Goal: Register for event/course

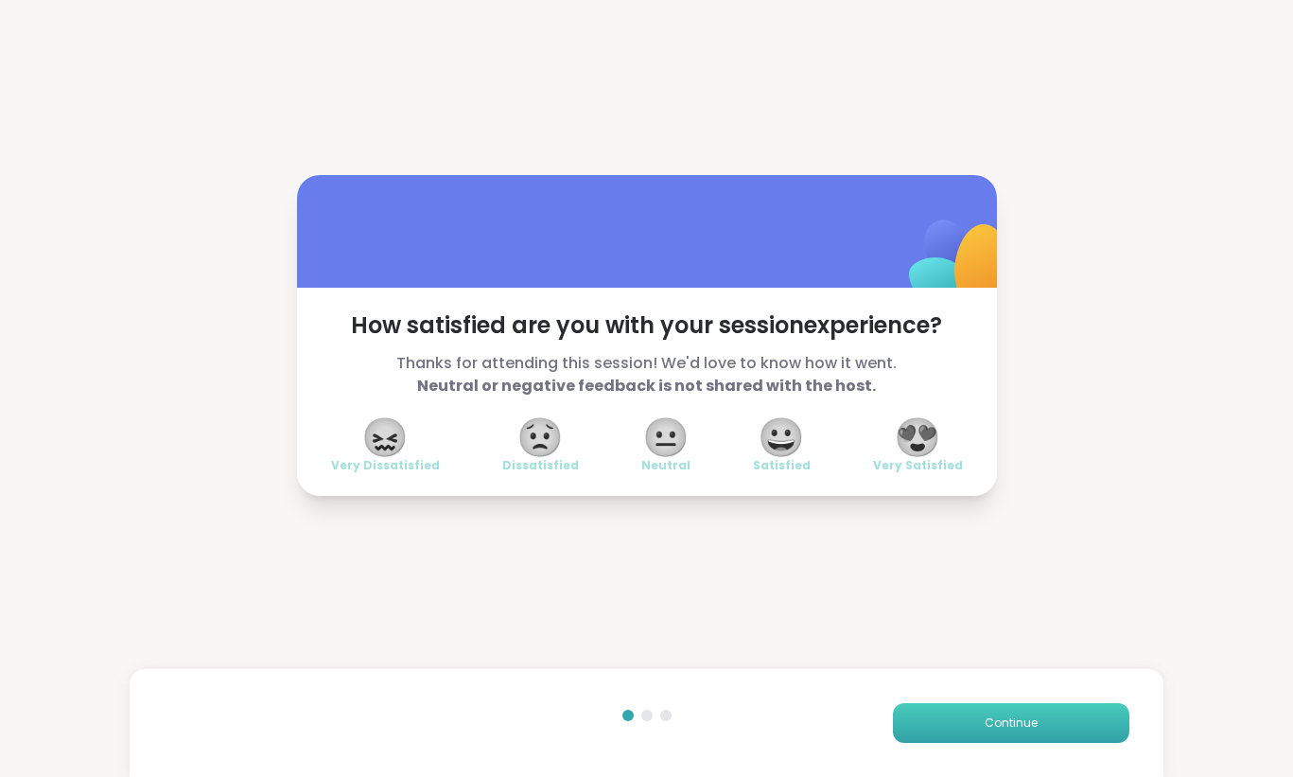
click at [1015, 730] on span "Continue" at bounding box center [1011, 722] width 53 height 17
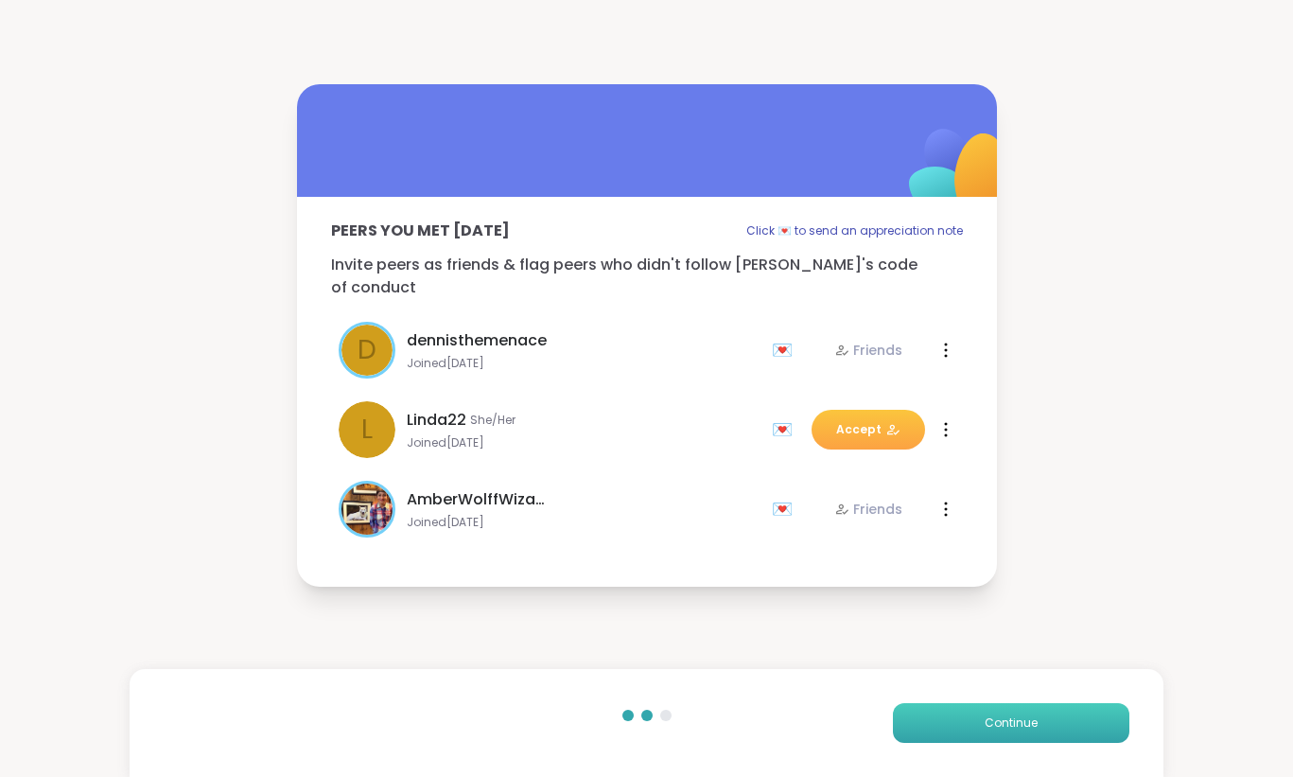
click at [1015, 730] on span "Continue" at bounding box center [1011, 722] width 53 height 17
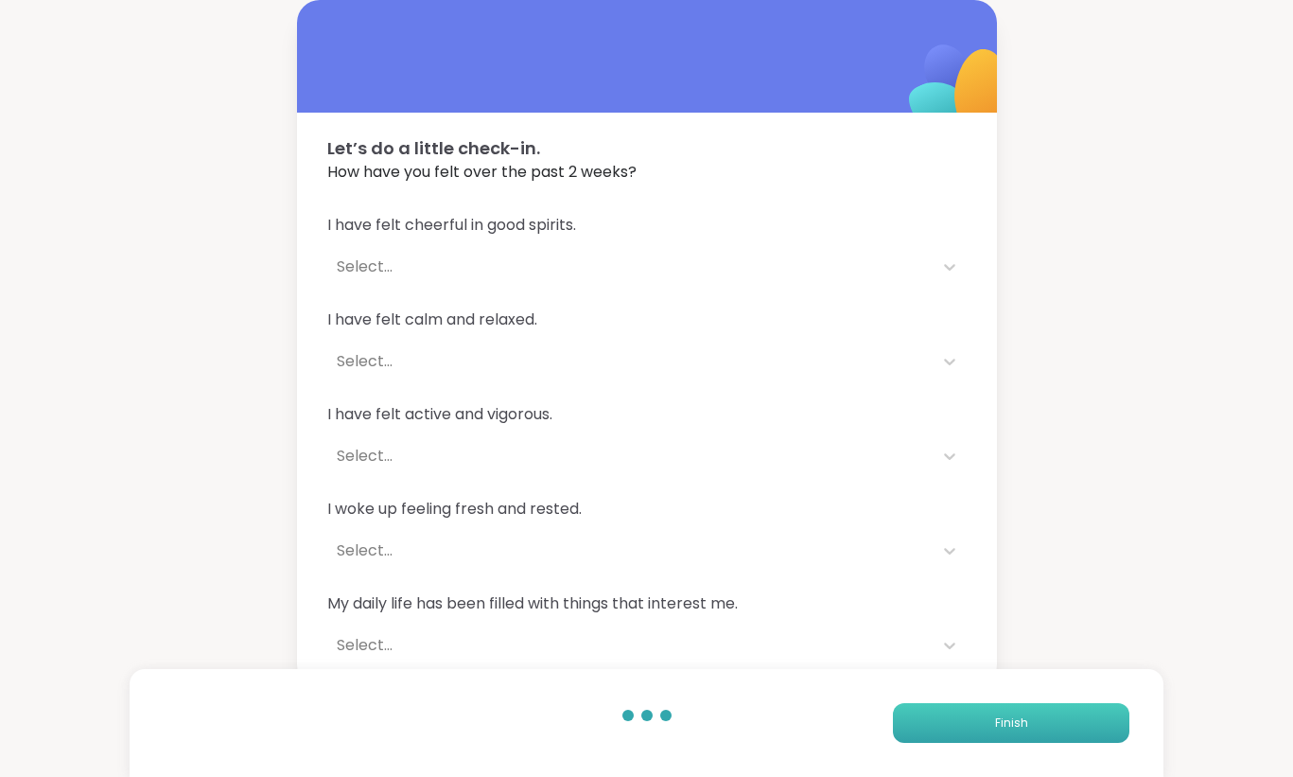
click at [1015, 730] on span "Finish" at bounding box center [1011, 722] width 33 height 17
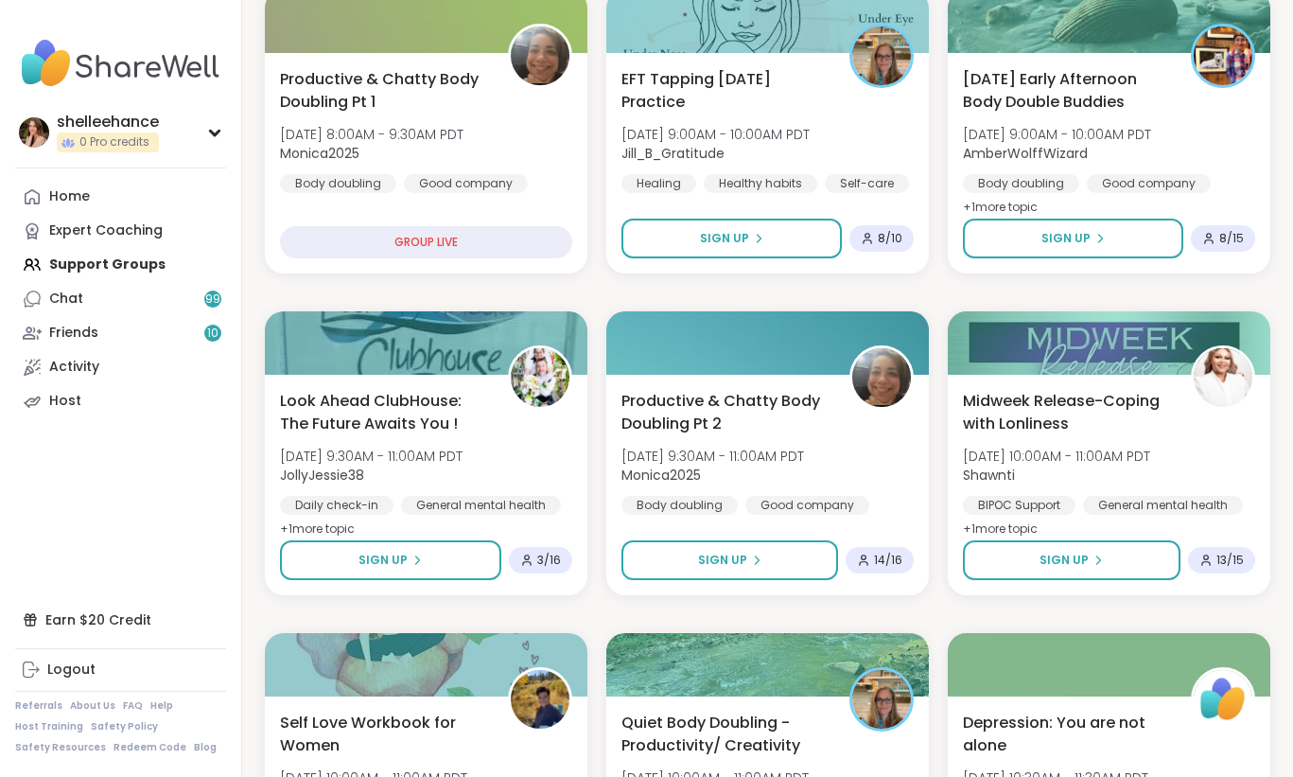
scroll to position [435, 0]
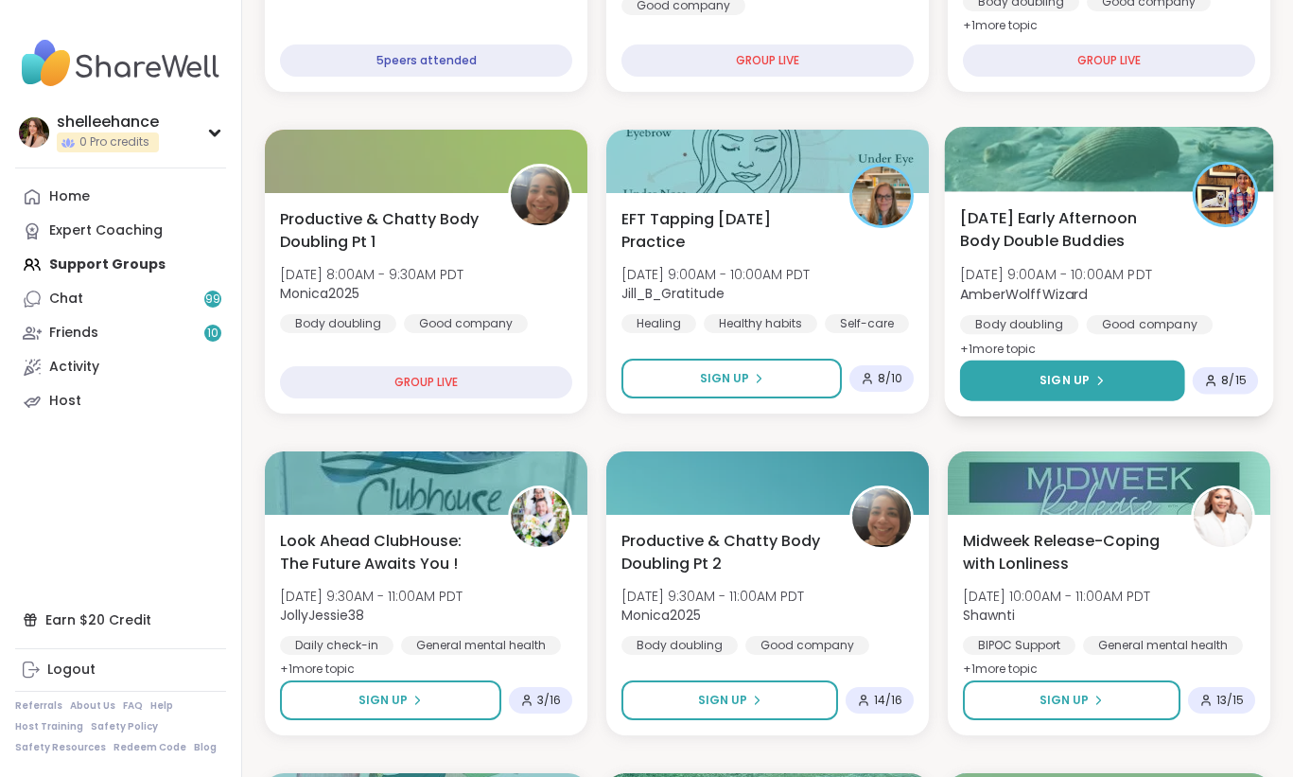
click at [1002, 378] on button "Sign Up" at bounding box center [1072, 380] width 225 height 41
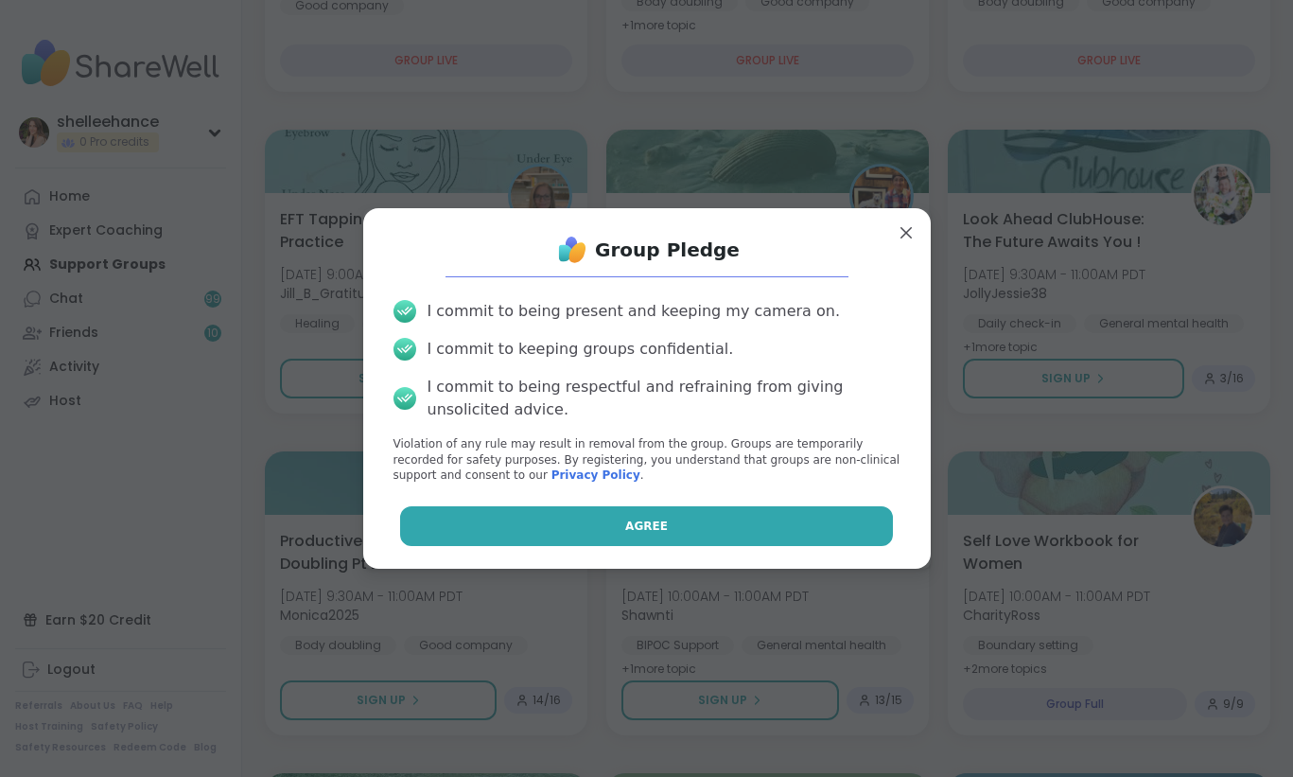
click at [572, 527] on button "Agree" at bounding box center [646, 526] width 493 height 40
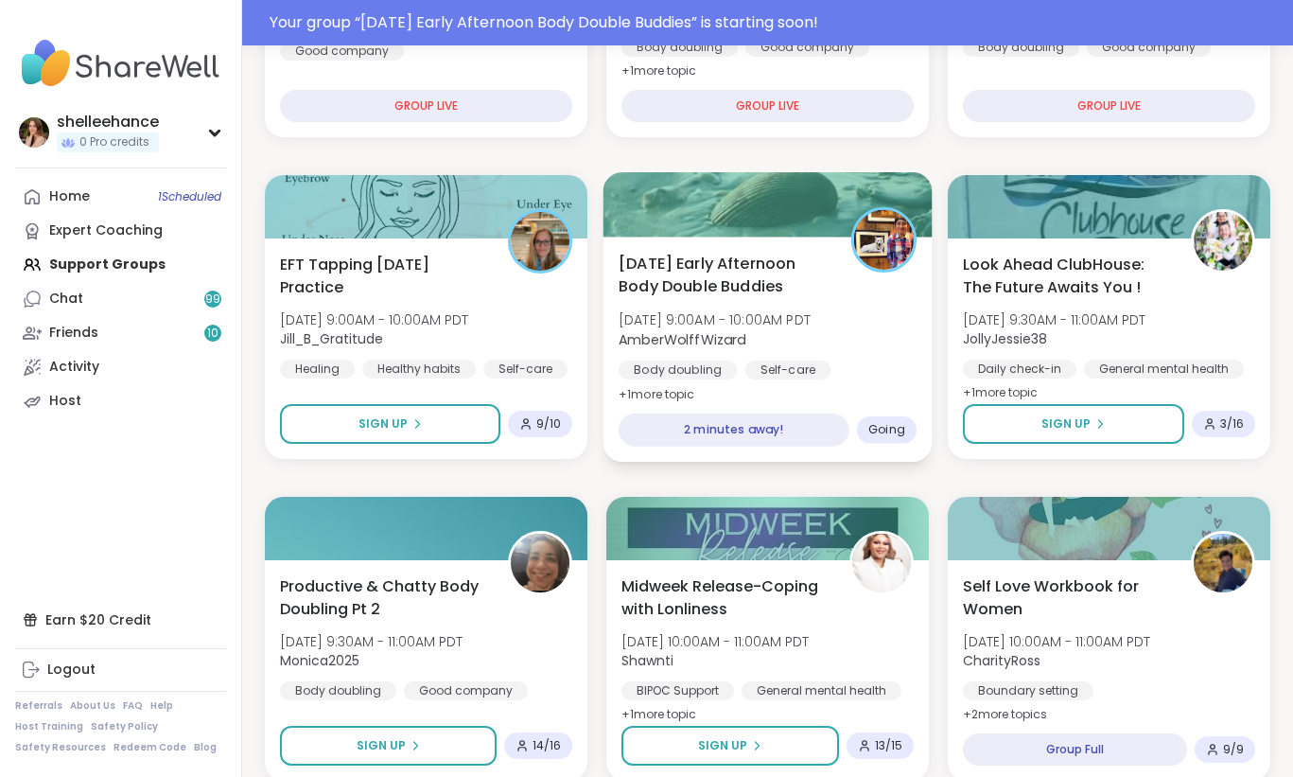
scroll to position [481, 0]
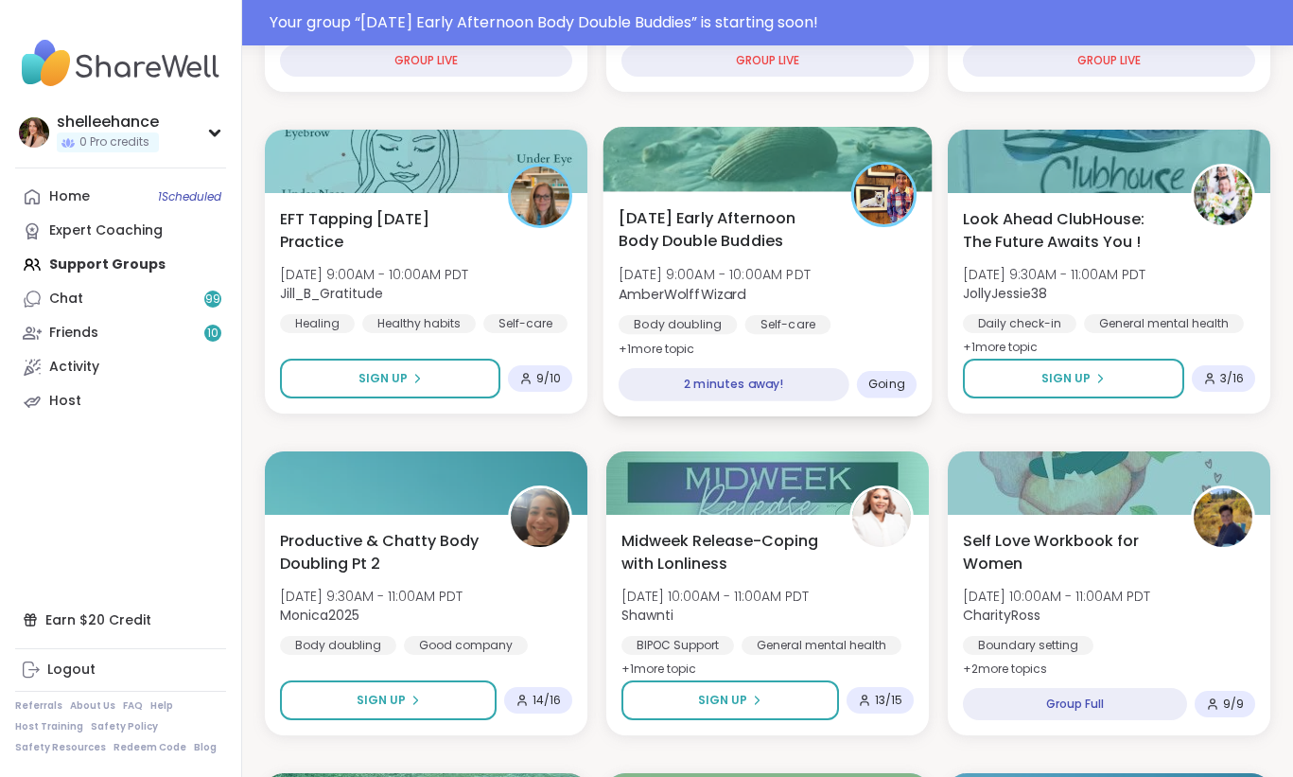
click at [886, 355] on div "Wednesday Early Afternoon Body Double Buddies Wed, Oct 15 | 9:00AM - 10:00AM PD…" at bounding box center [768, 303] width 329 height 225
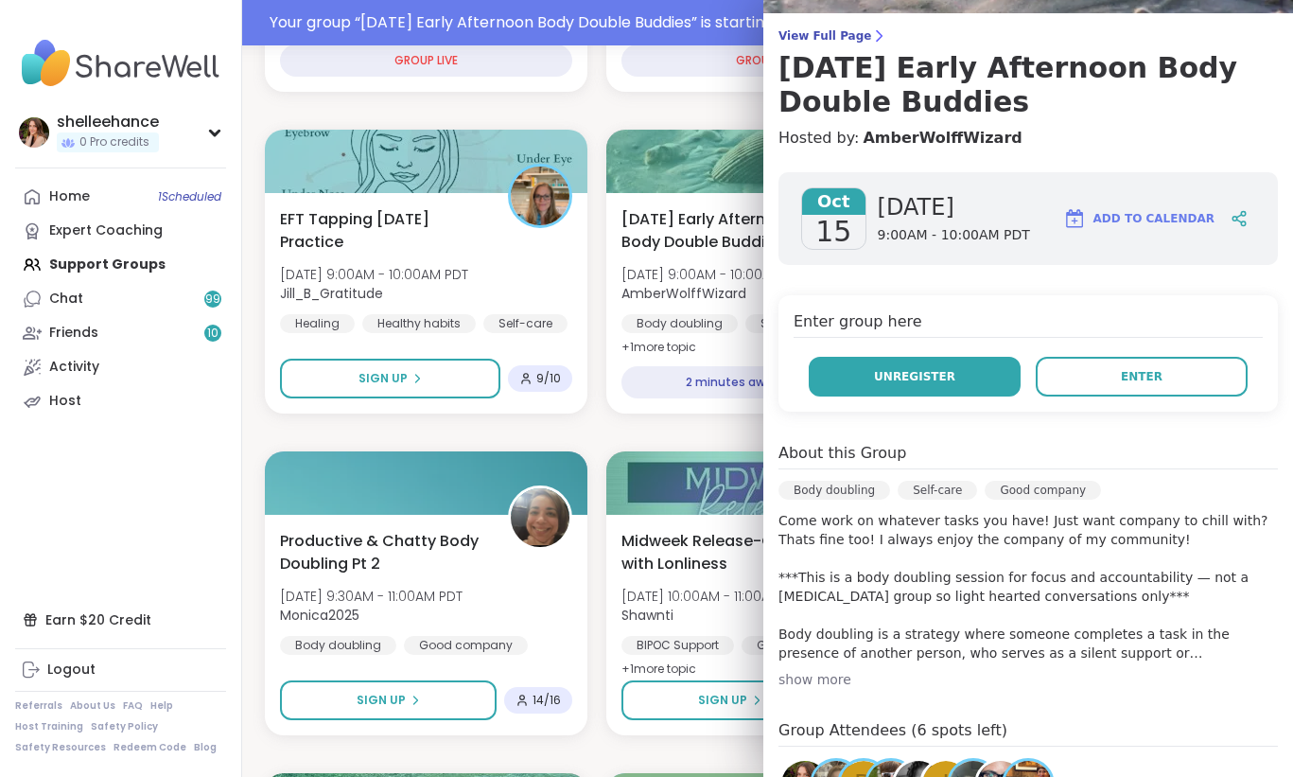
scroll to position [167, 0]
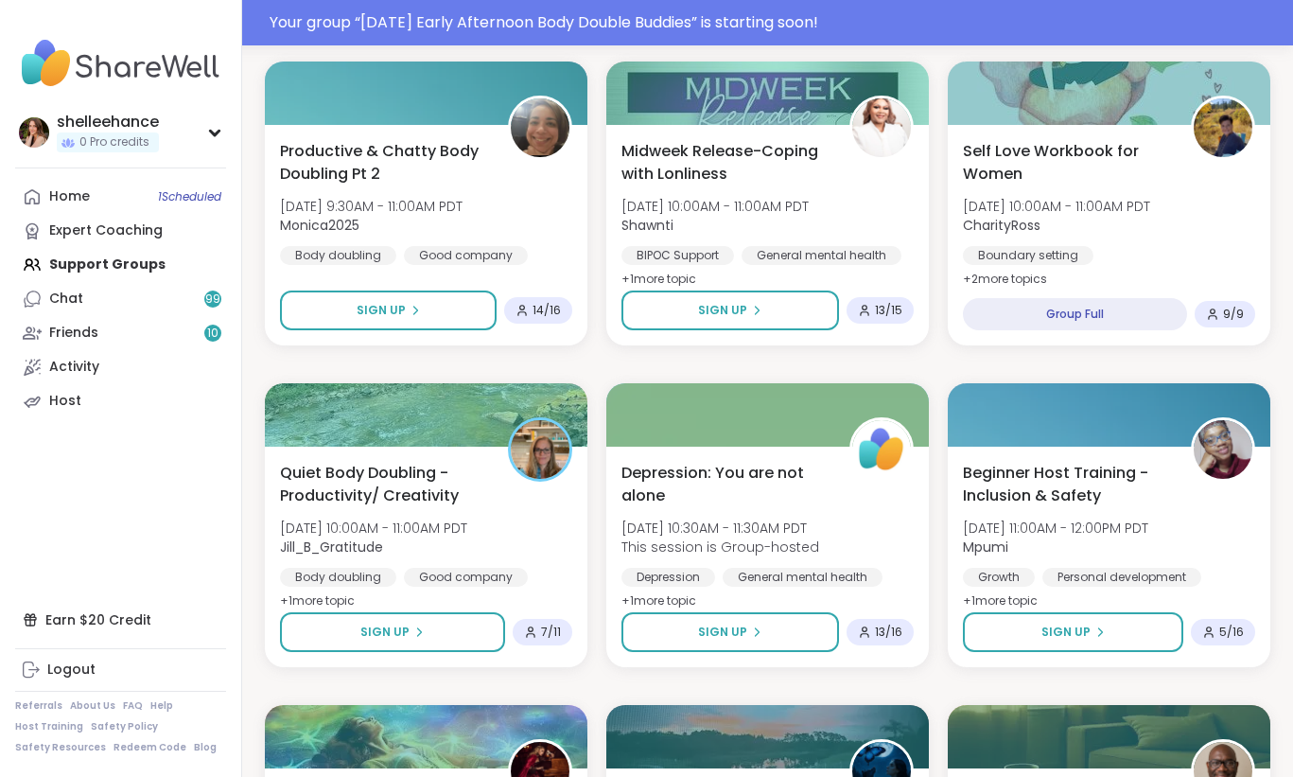
scroll to position [938, 0]
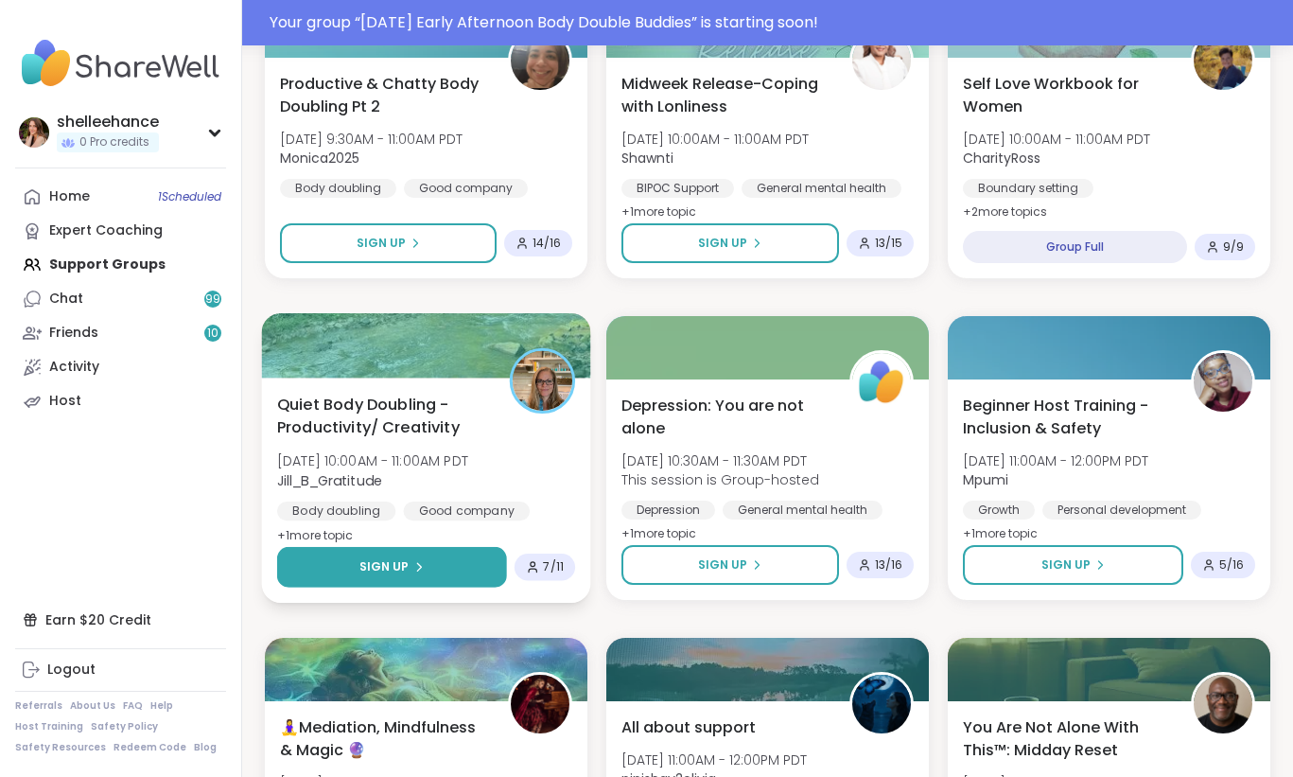
click at [342, 558] on button "Sign Up" at bounding box center [392, 567] width 230 height 41
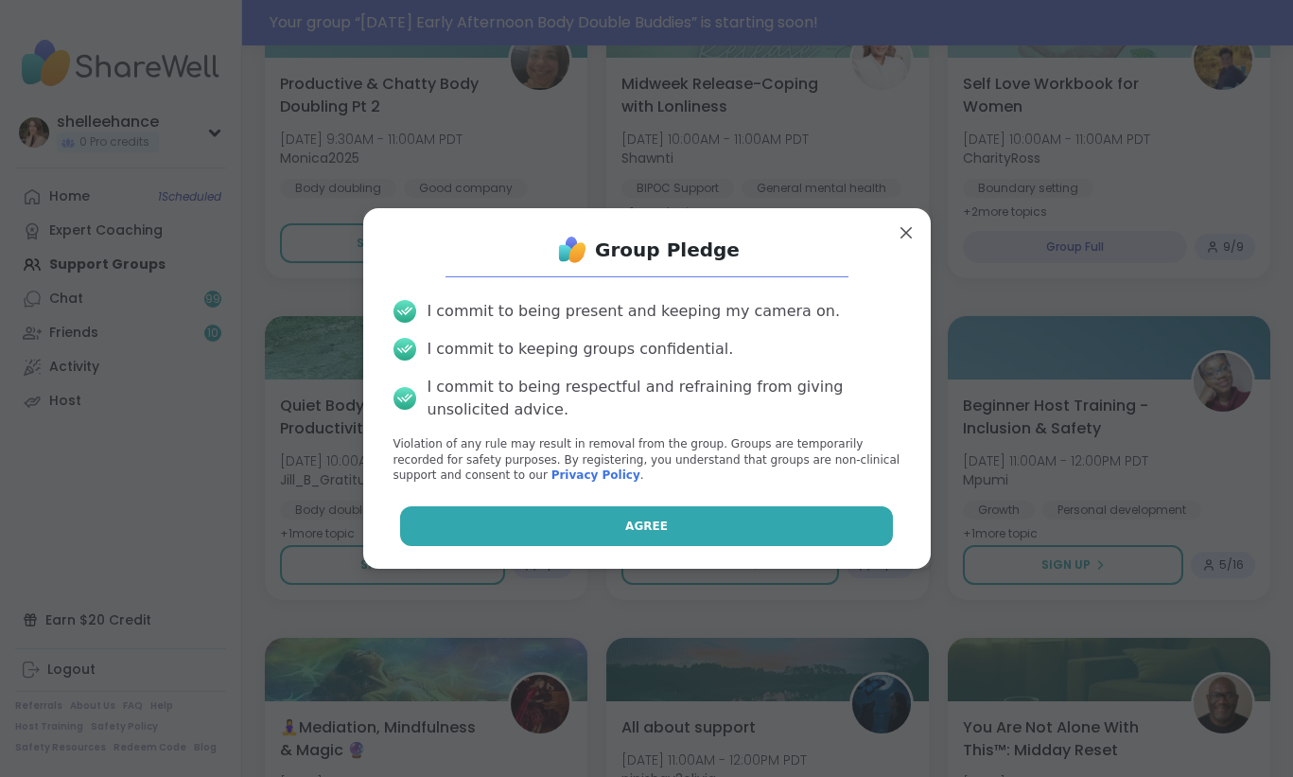
click at [610, 523] on button "Agree" at bounding box center [646, 526] width 493 height 40
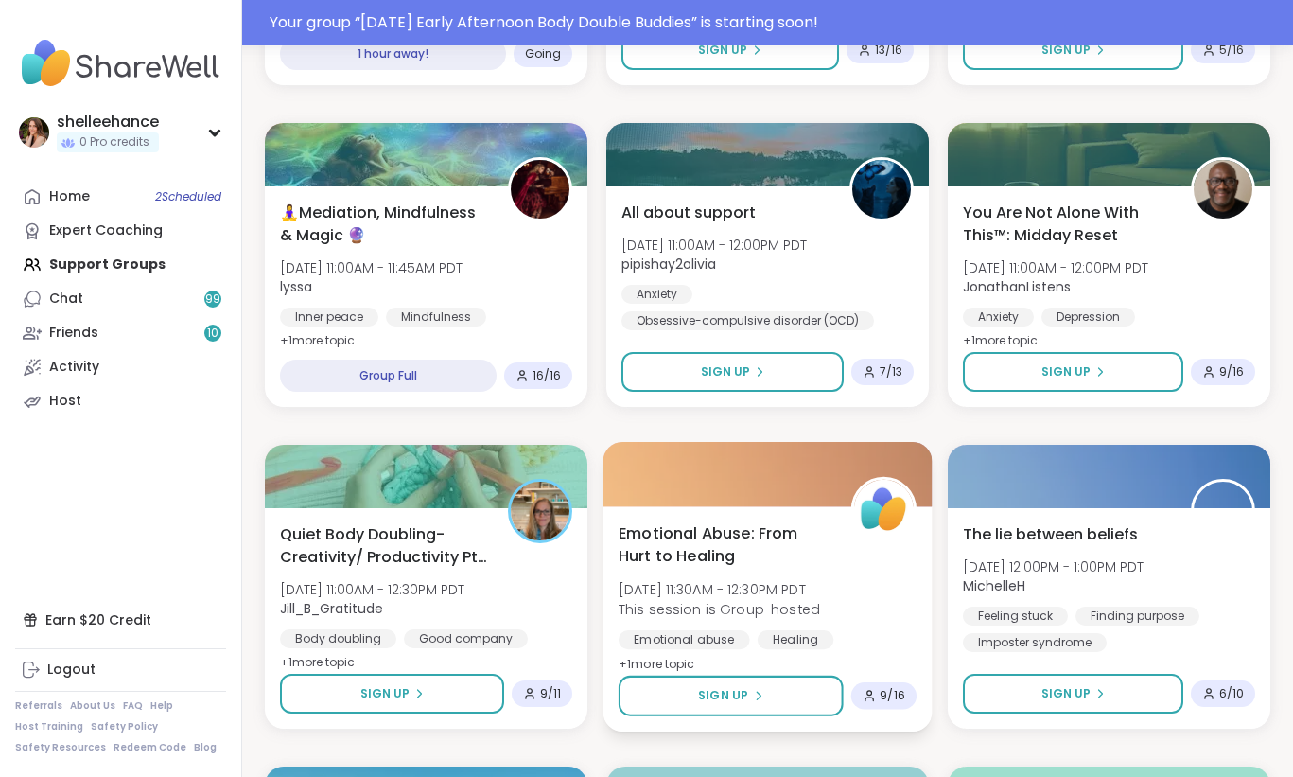
scroll to position [1543, 0]
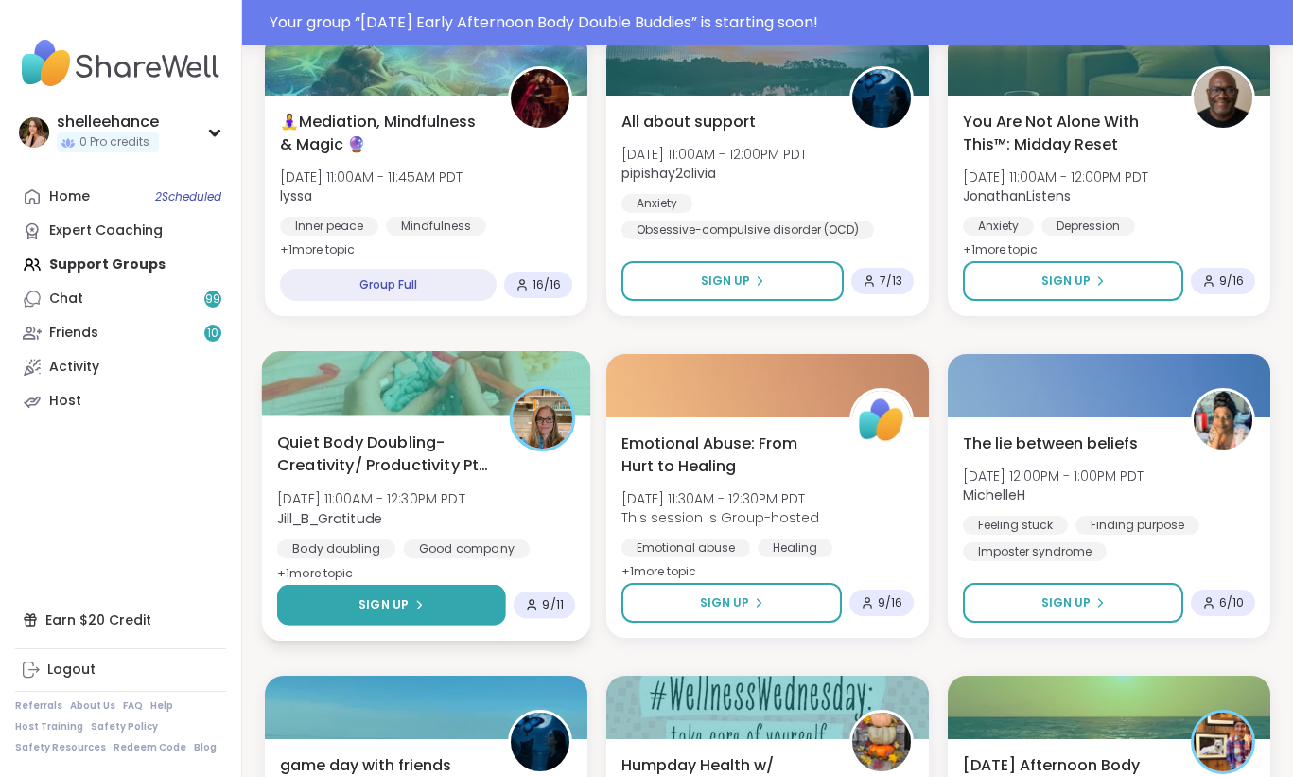
click at [322, 606] on button "Sign Up" at bounding box center [391, 605] width 229 height 41
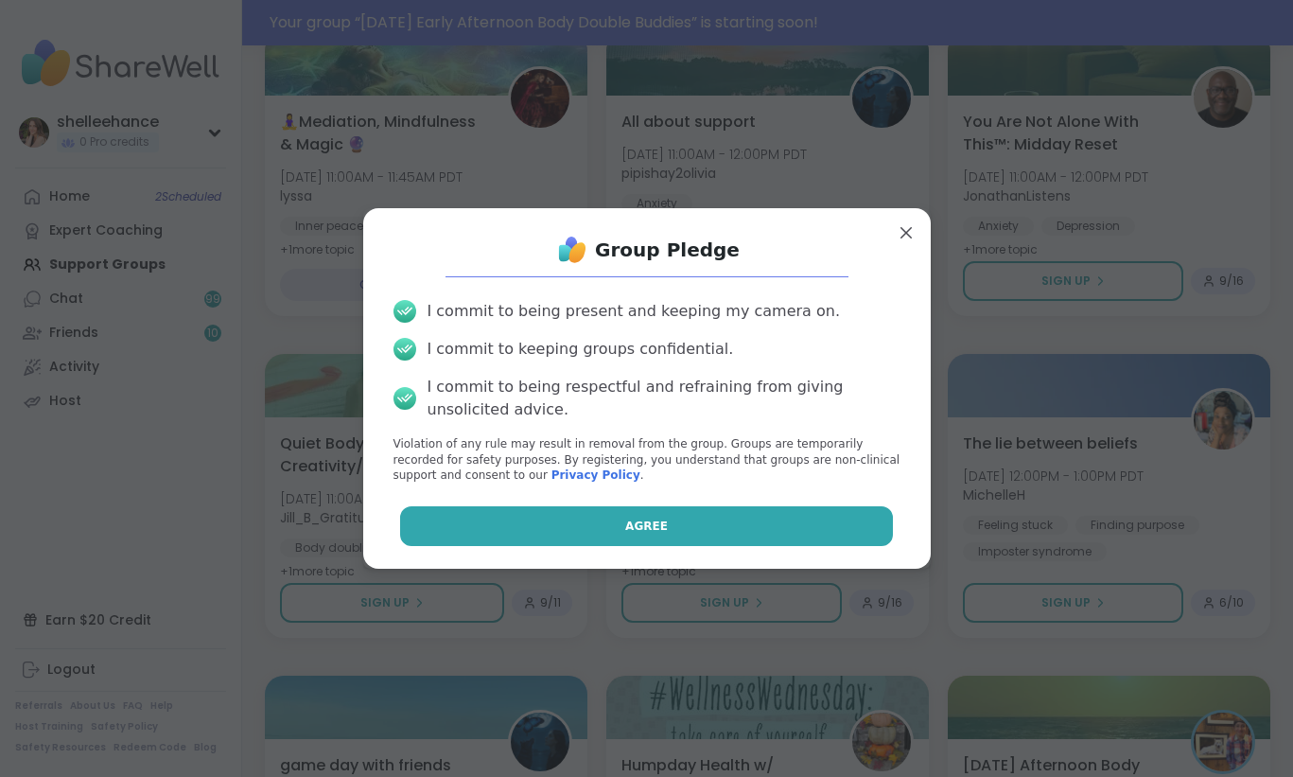
click at [517, 534] on button "Agree" at bounding box center [646, 526] width 493 height 40
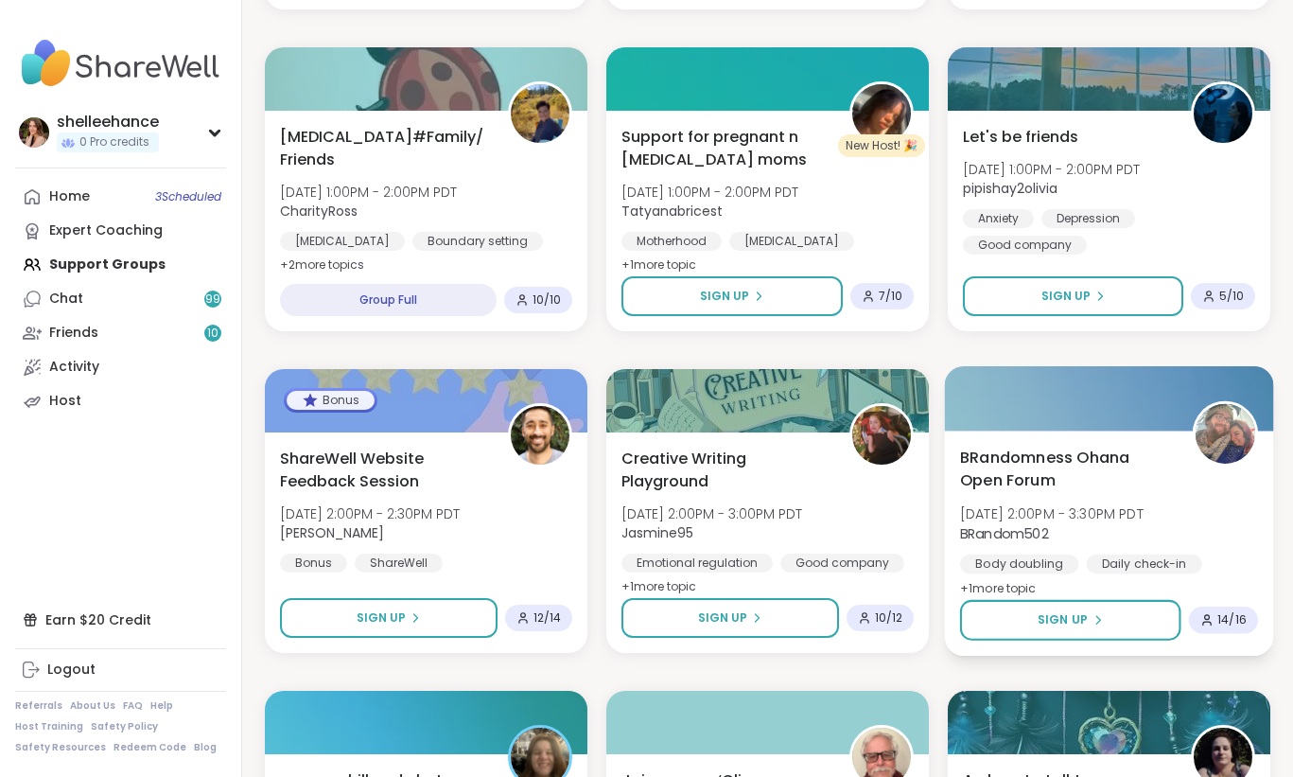
scroll to position [2402, 0]
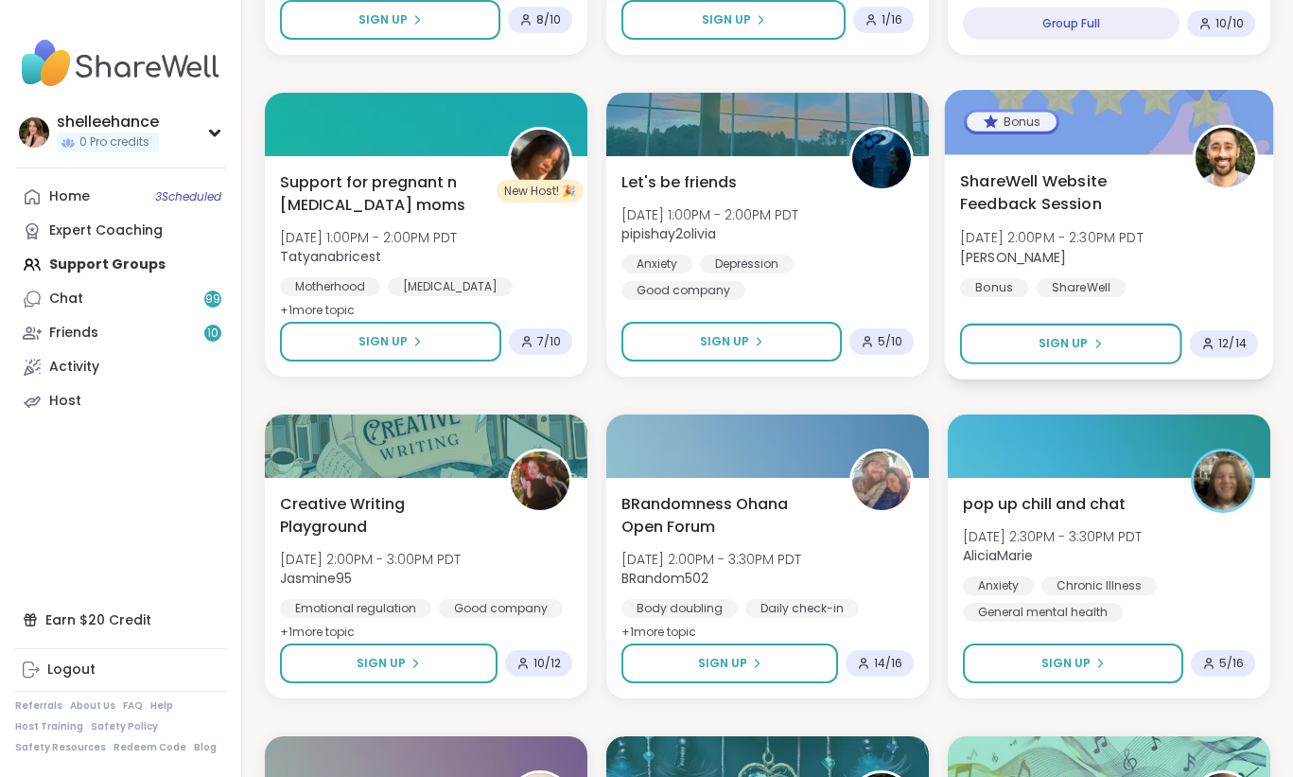
click at [1144, 246] on span "[DATE] 2:00PM - 2:30PM PDT" at bounding box center [1052, 237] width 184 height 19
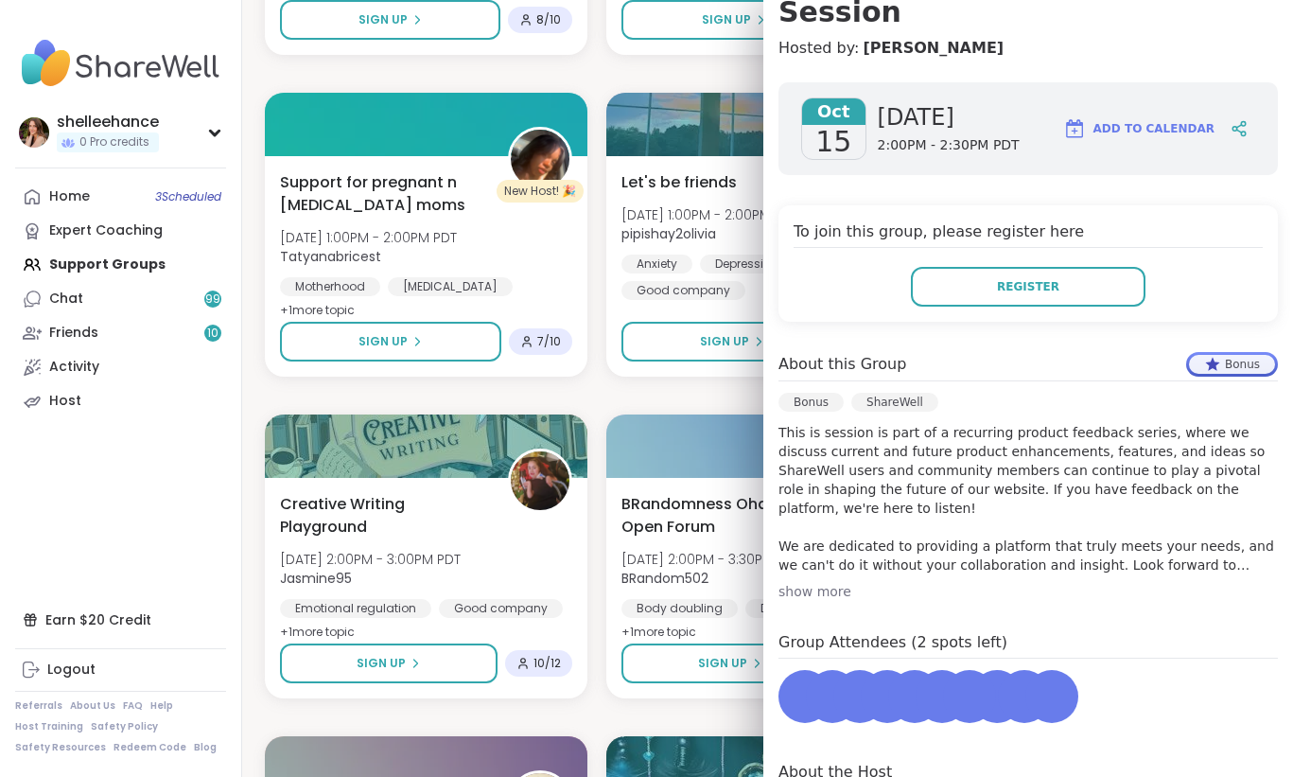
scroll to position [372, 0]
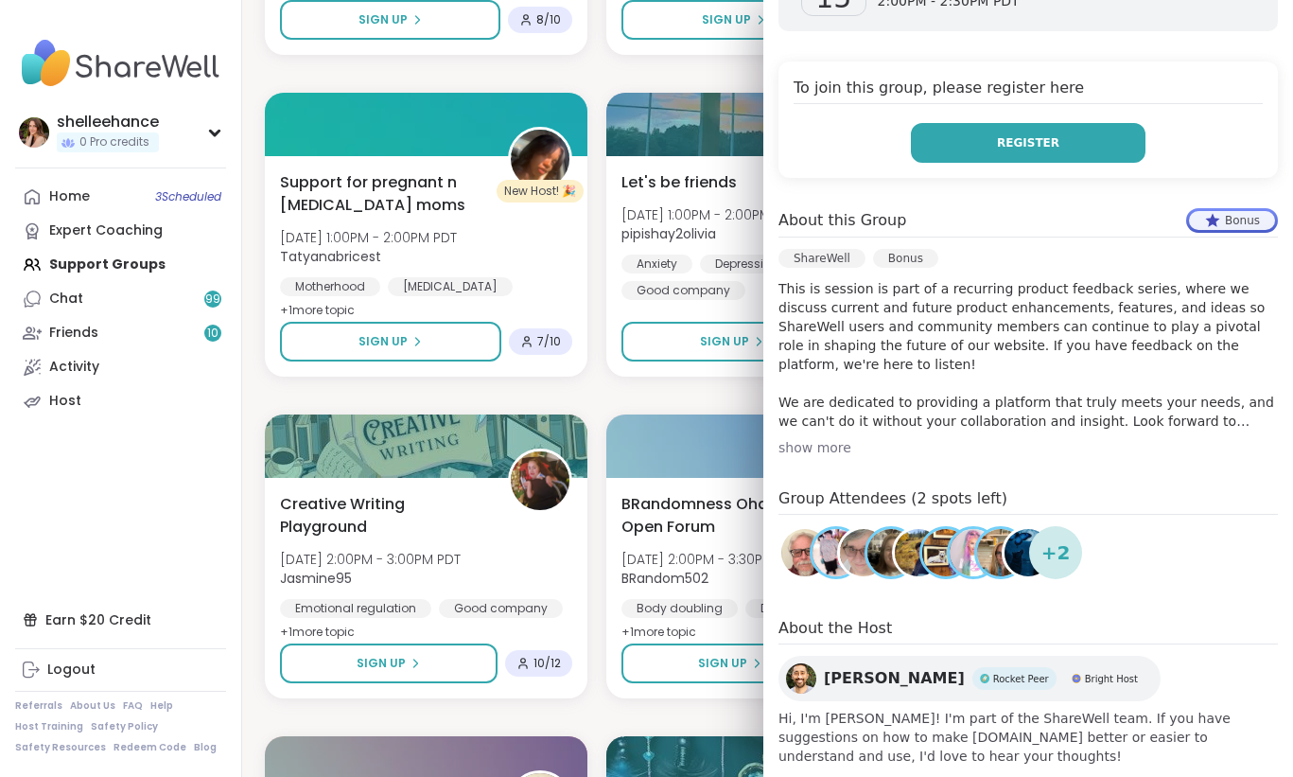
click at [1021, 123] on button "Register" at bounding box center [1028, 143] width 235 height 40
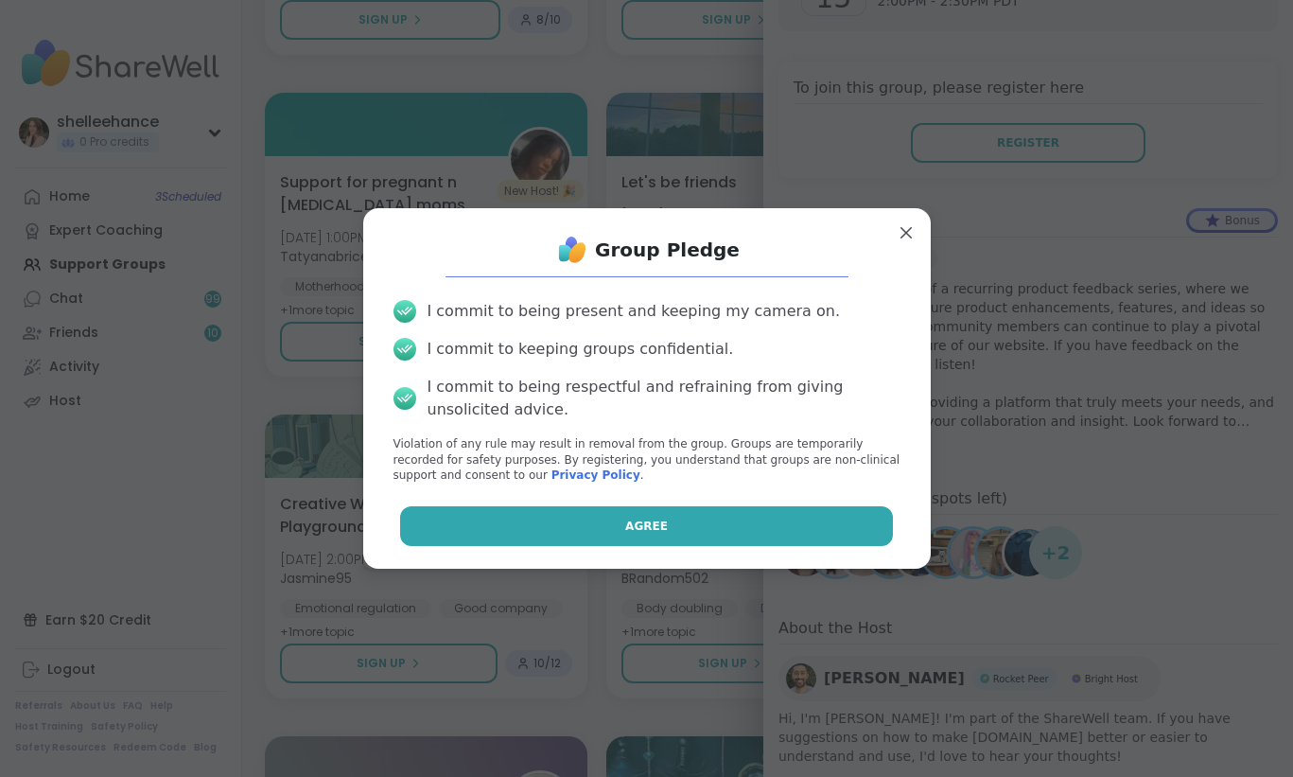
click at [548, 519] on button "Agree" at bounding box center [646, 526] width 493 height 40
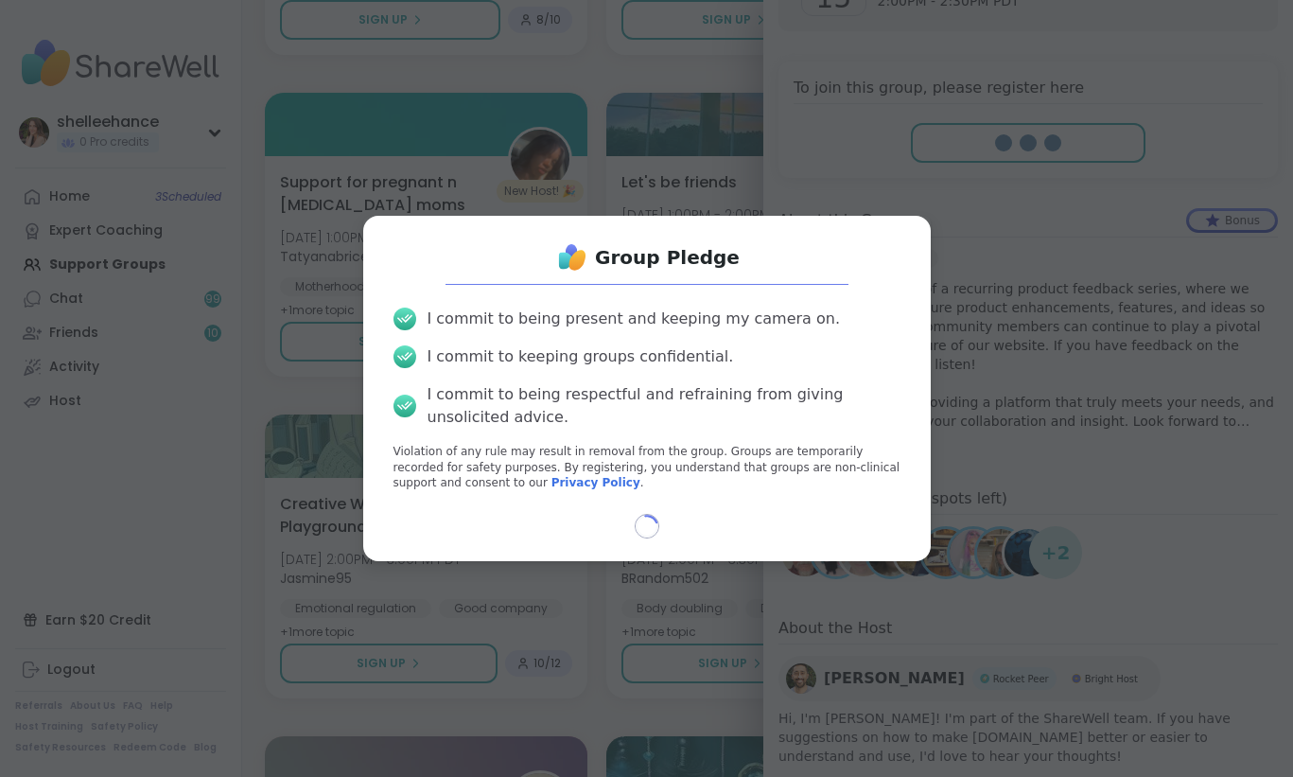
type textarea "*"
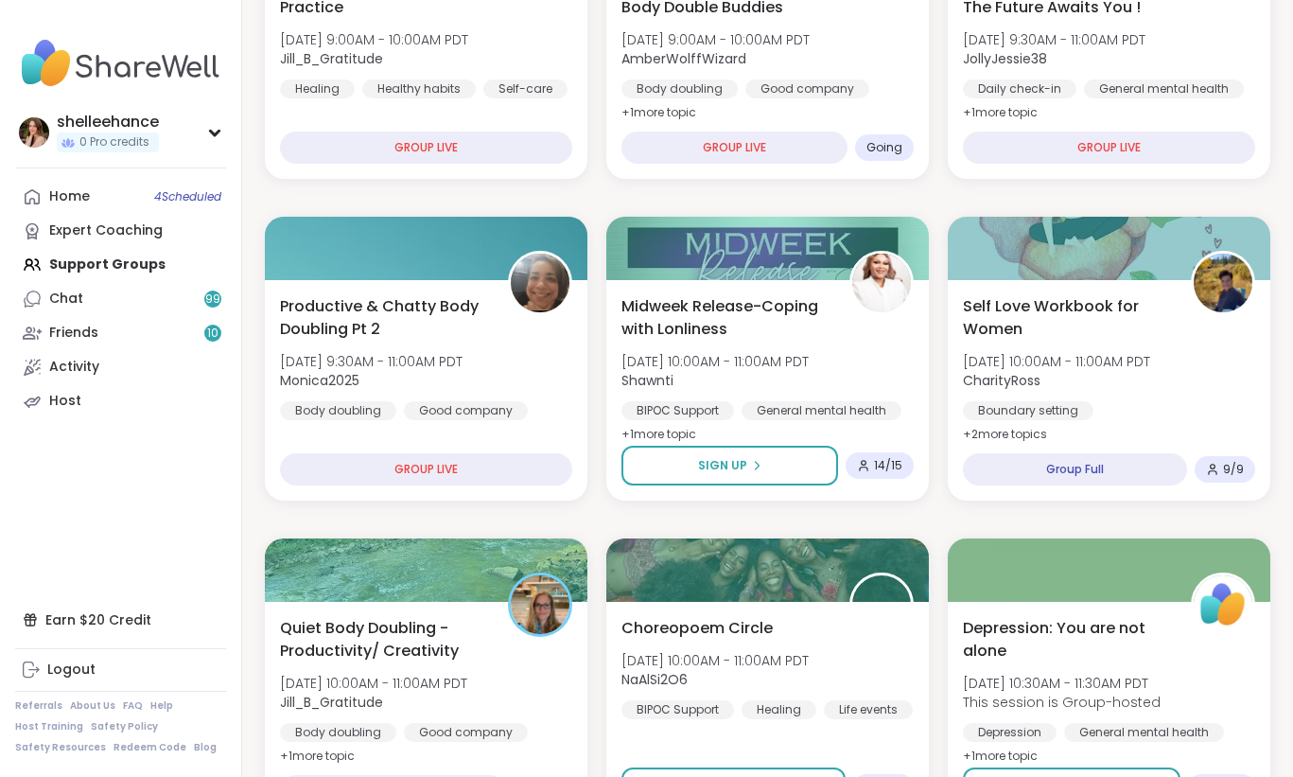
scroll to position [433, 0]
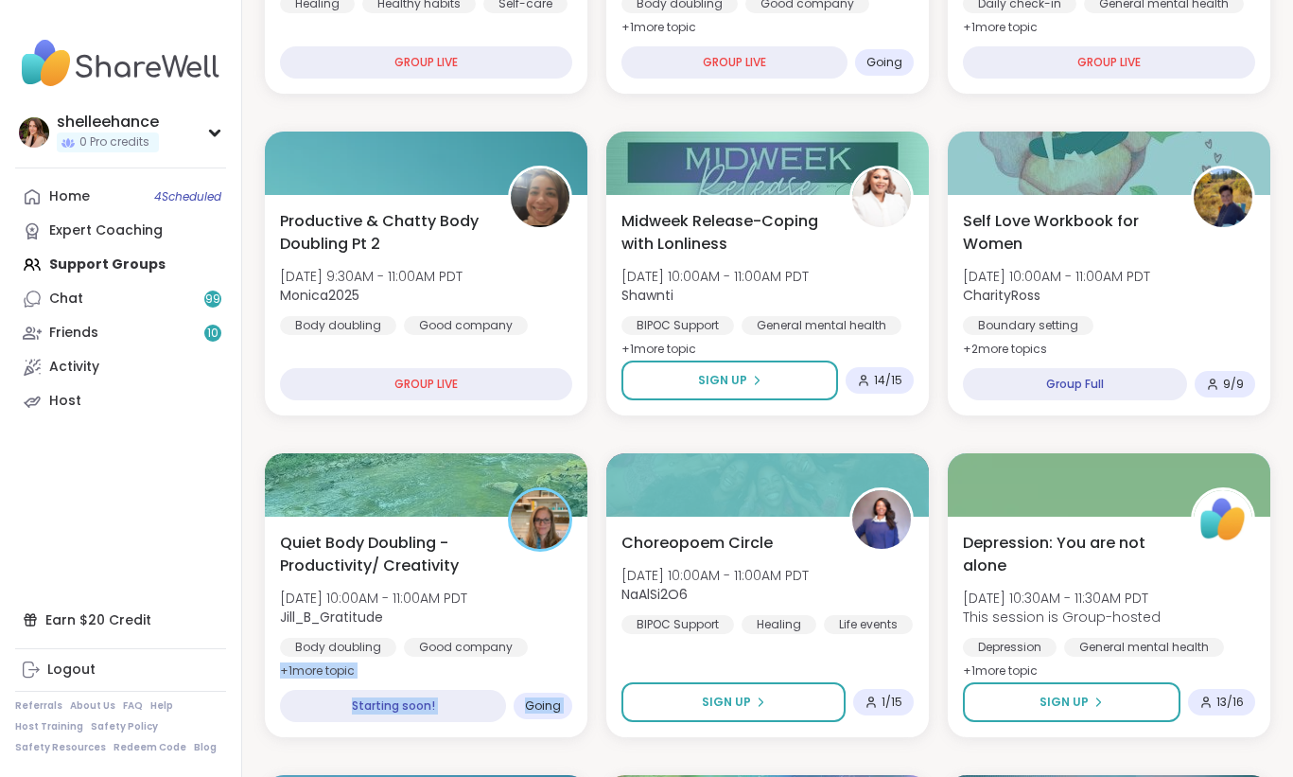
drag, startPoint x: 565, startPoint y: 662, endPoint x: 754, endPoint y: 441, distance: 291.2
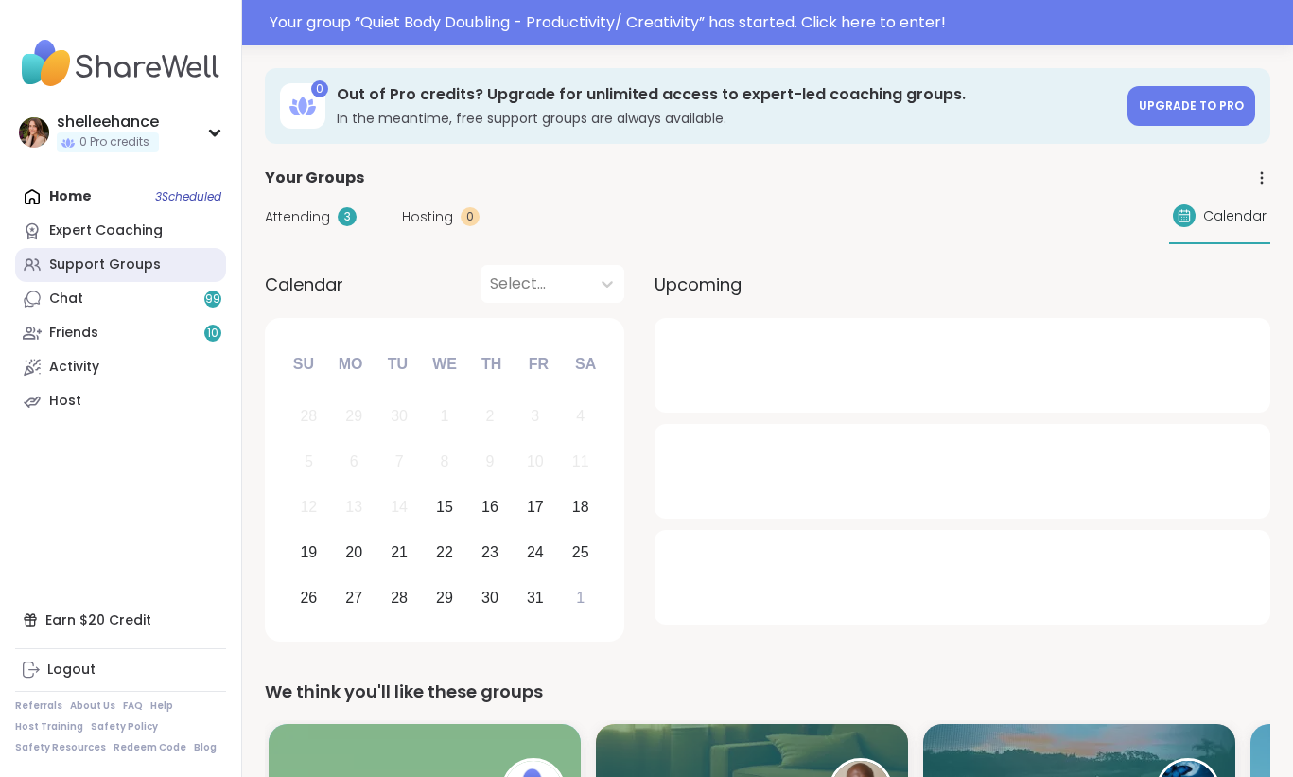
click at [194, 263] on link "Support Groups" at bounding box center [120, 265] width 211 height 34
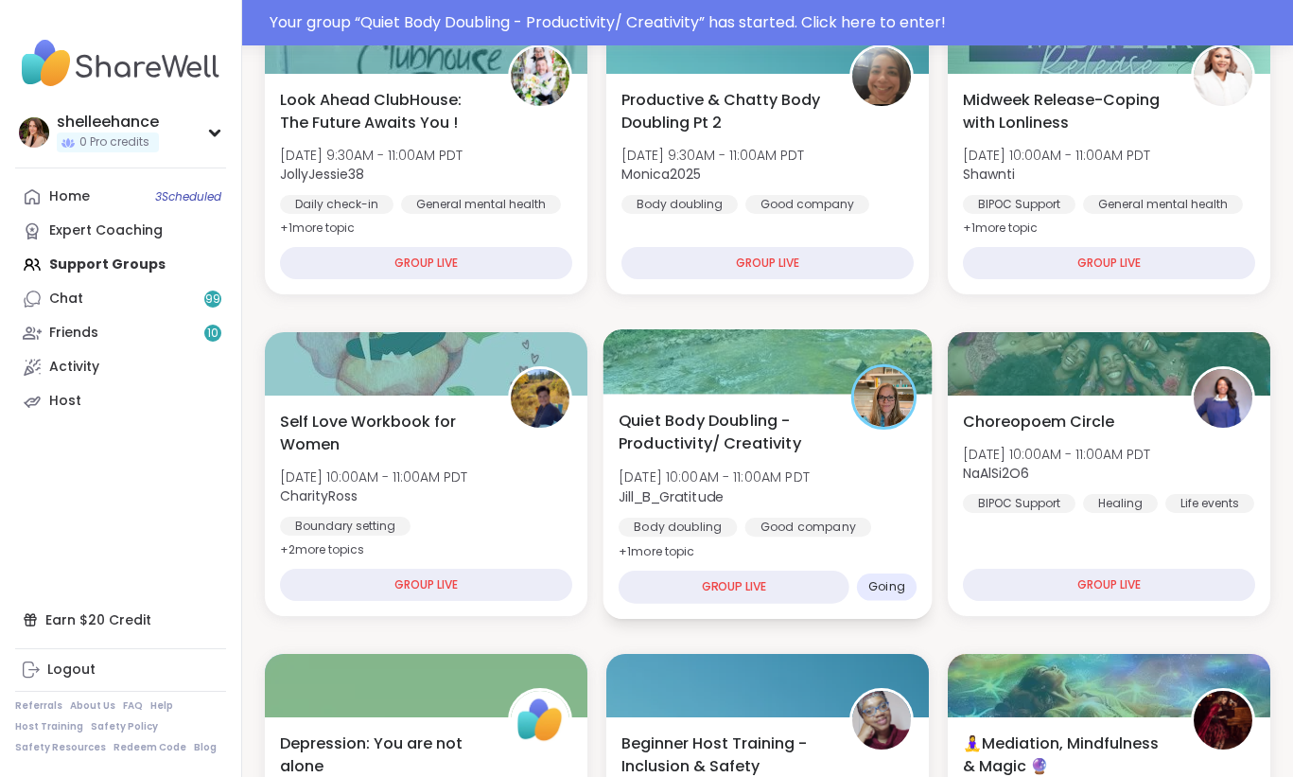
scroll to position [282, 0]
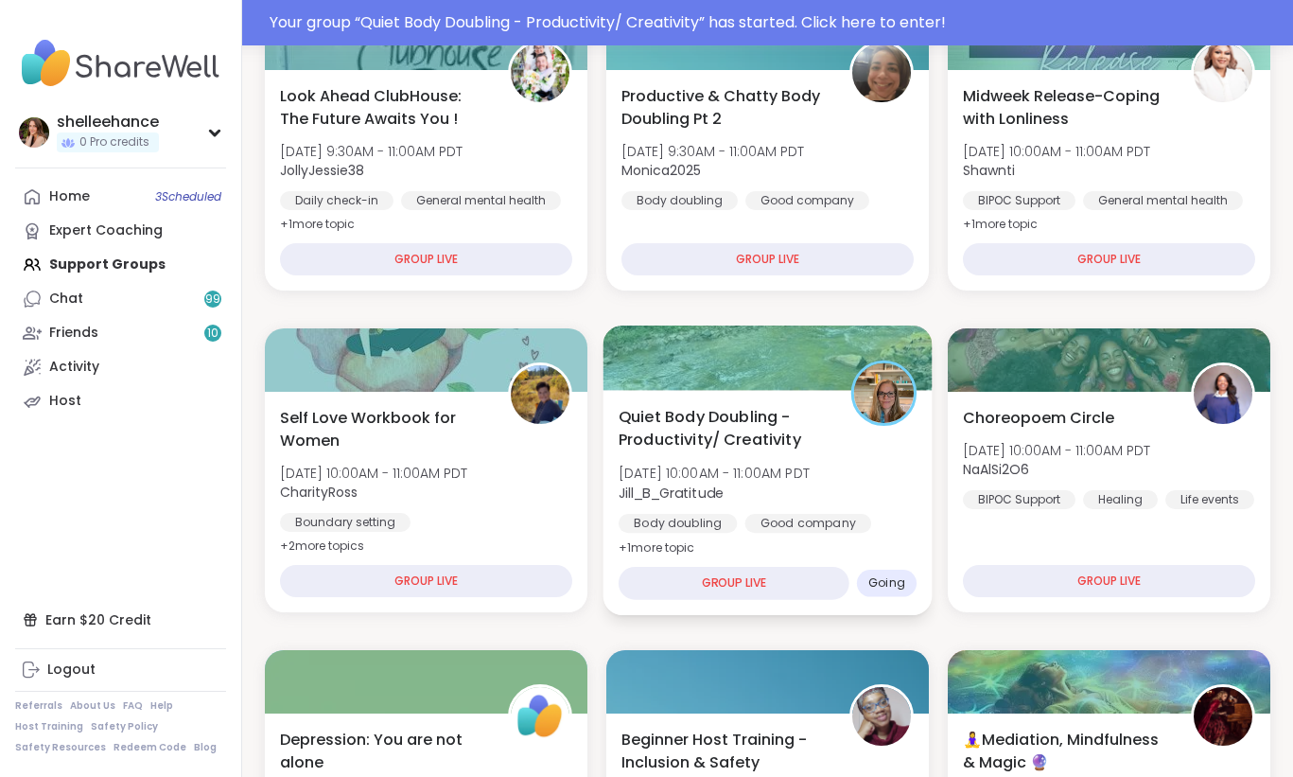
click at [893, 520] on div "Body doubling Good company Healthy habits" at bounding box center [768, 537] width 298 height 46
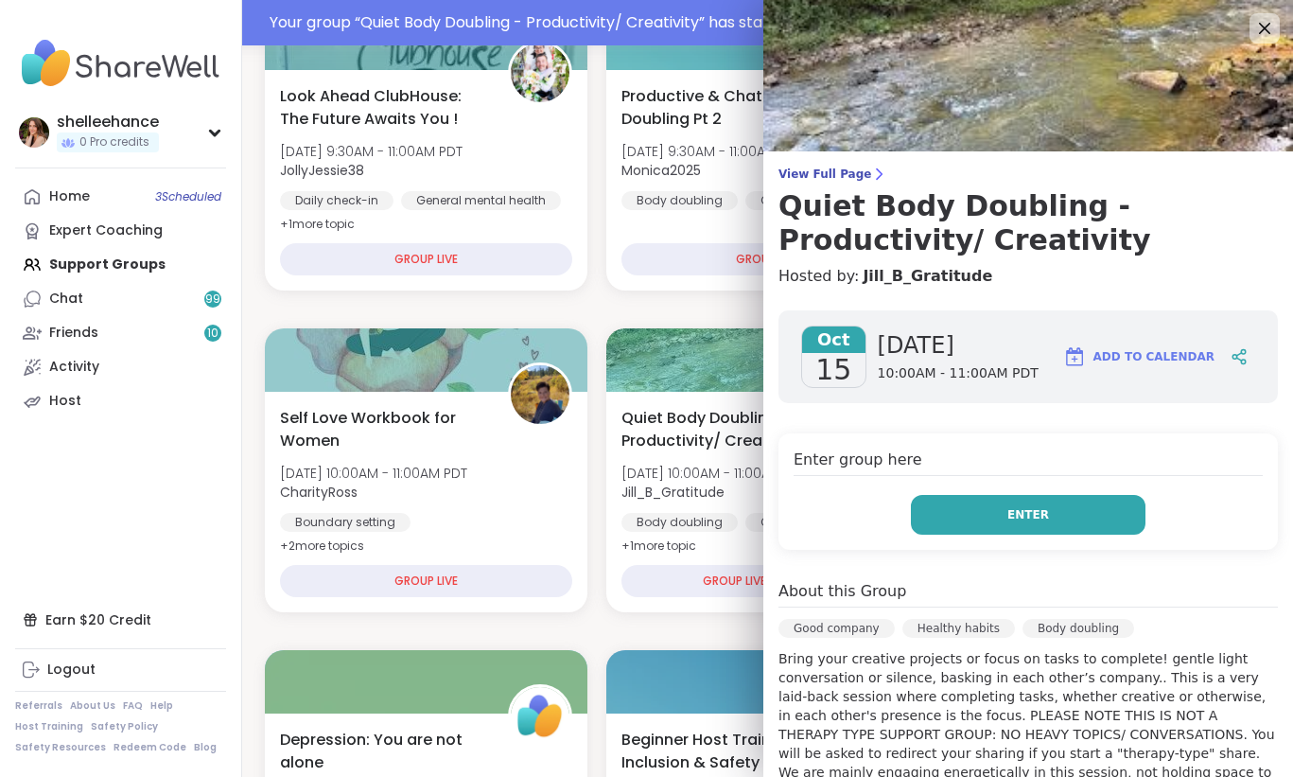
click at [953, 511] on button "Enter" at bounding box center [1028, 515] width 235 height 40
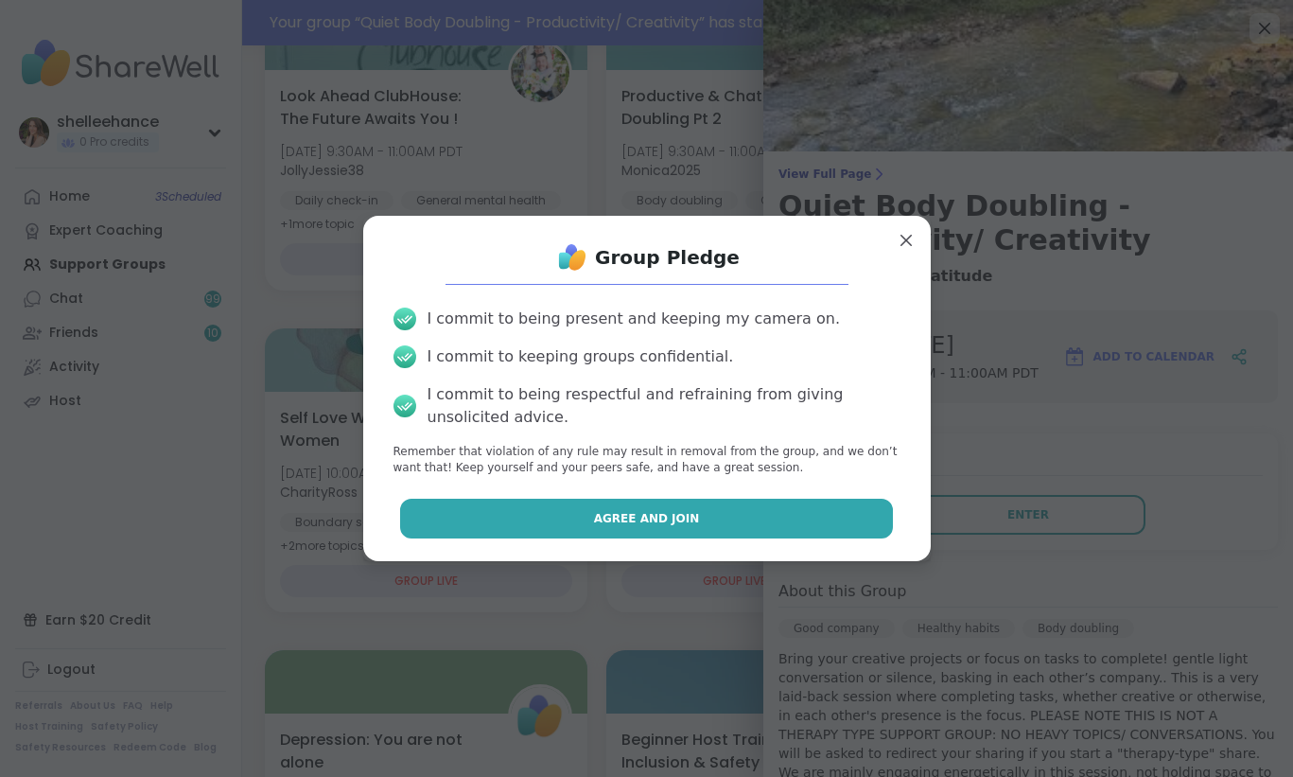
click at [518, 514] on button "Agree and Join" at bounding box center [646, 519] width 493 height 40
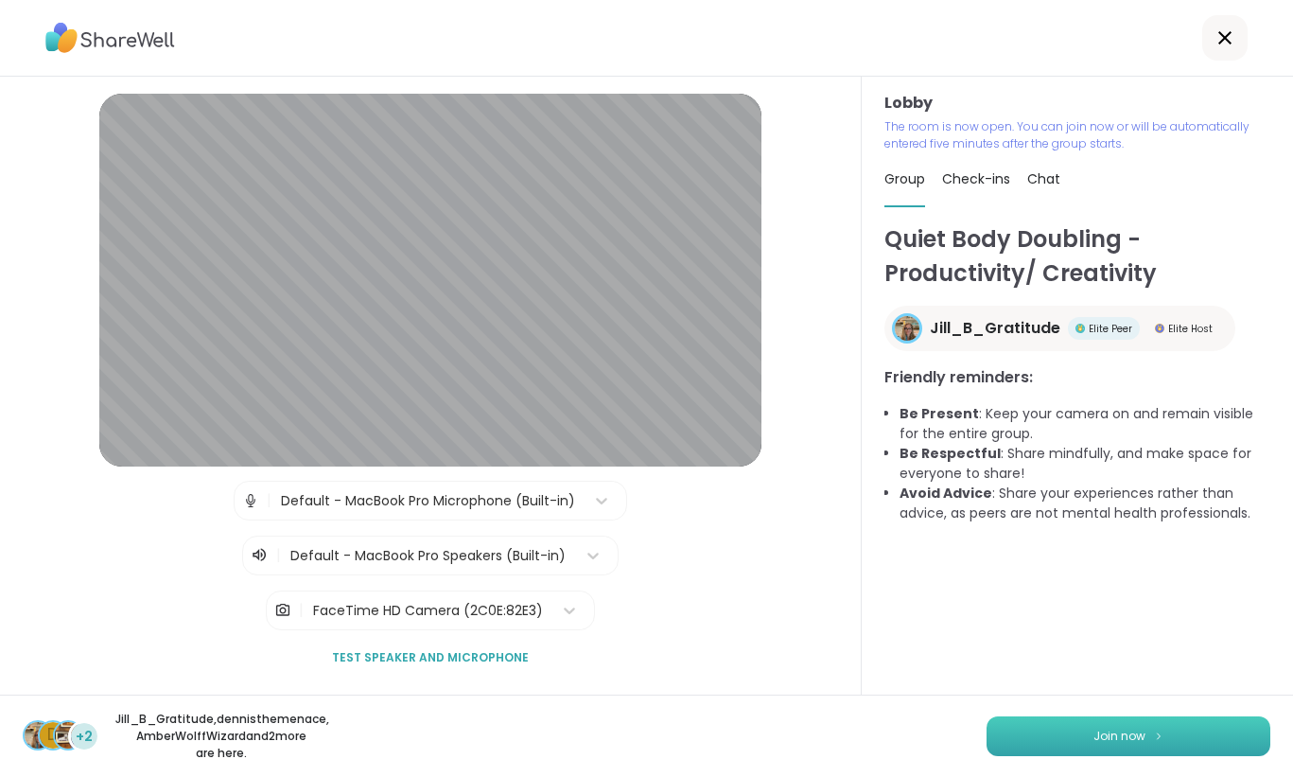
click at [1109, 743] on span "Join now" at bounding box center [1120, 736] width 52 height 17
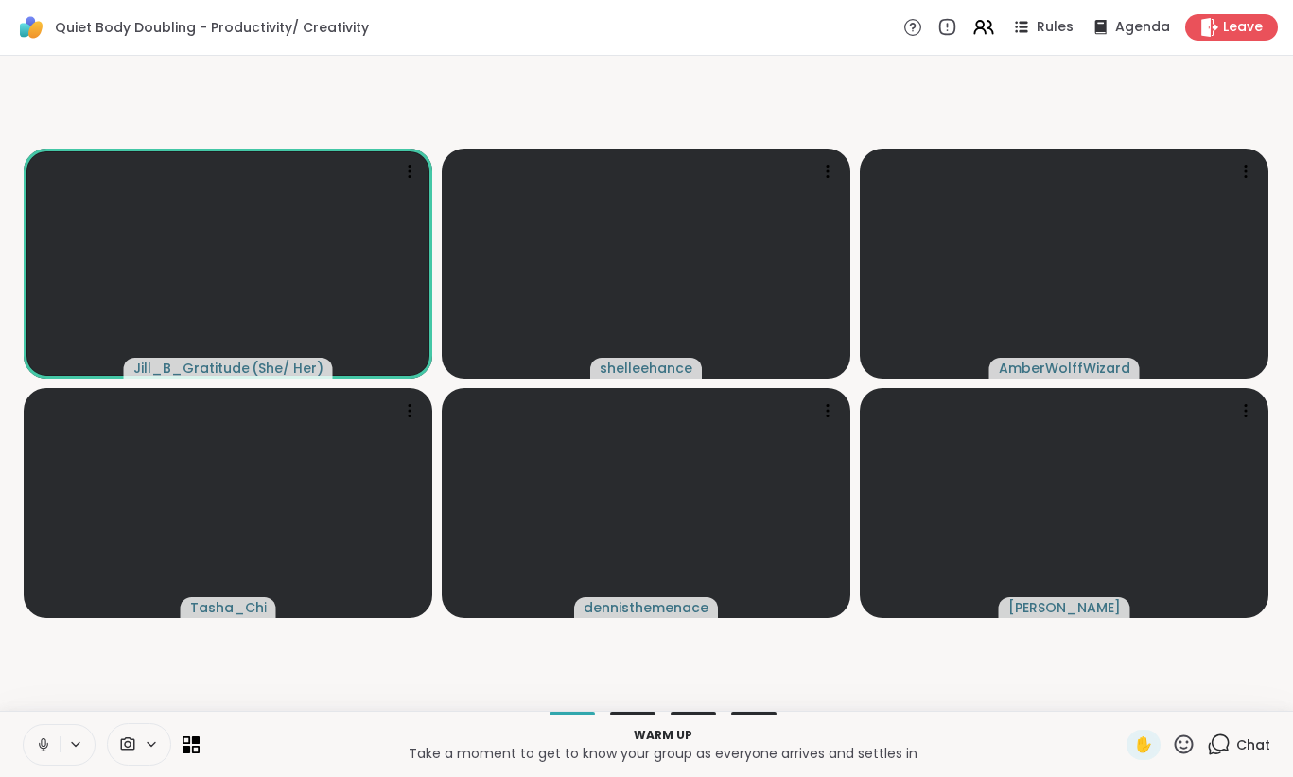
click at [36, 745] on icon at bounding box center [43, 744] width 17 height 17
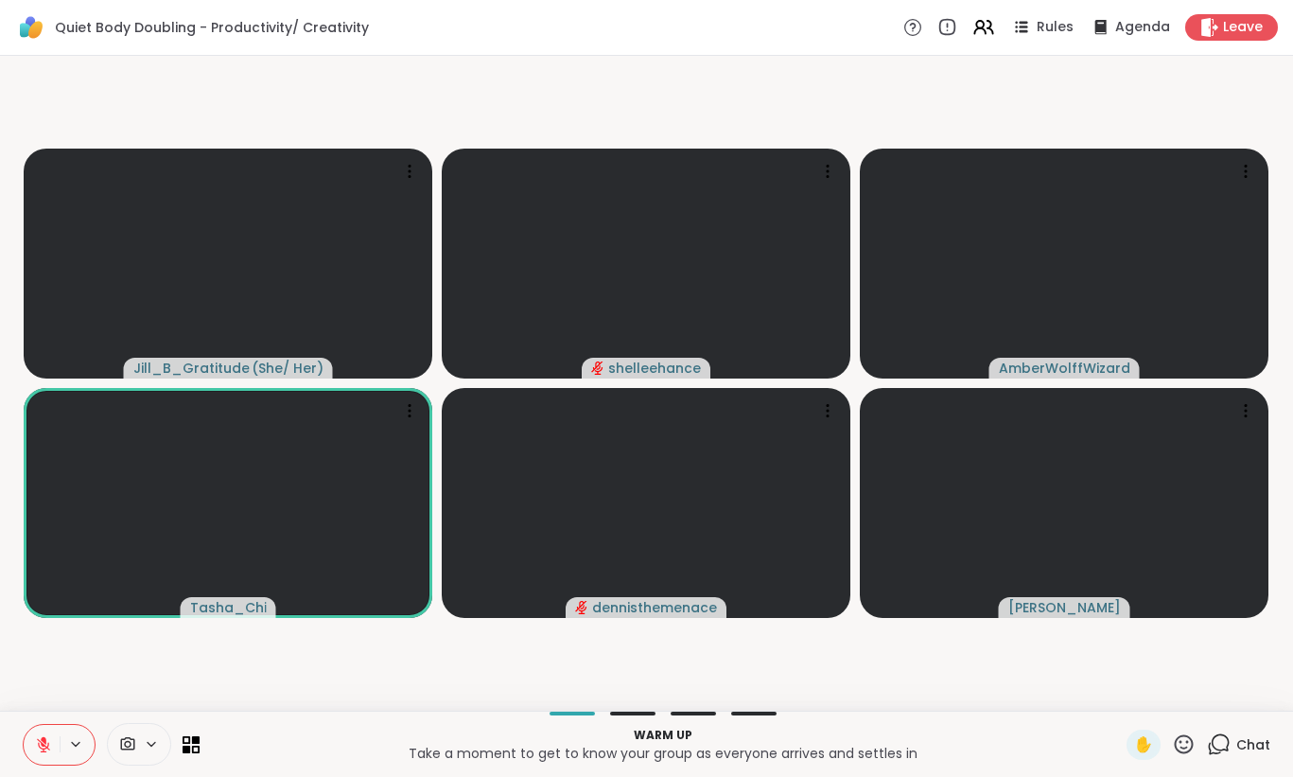
click at [1233, 745] on div "Chat" at bounding box center [1238, 744] width 63 height 30
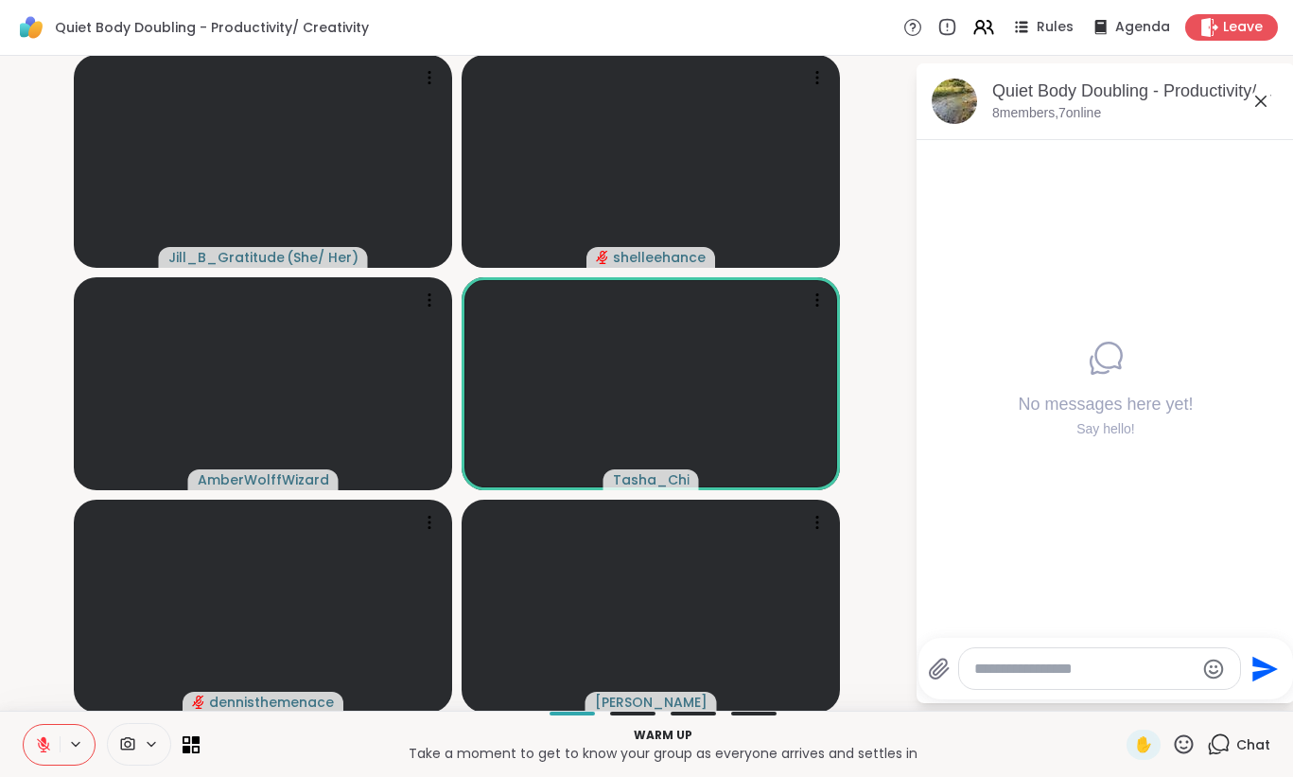
click at [1120, 657] on div at bounding box center [1099, 668] width 281 height 41
click at [1117, 668] on textarea "Type your message" at bounding box center [1085, 668] width 220 height 19
click at [1258, 107] on icon at bounding box center [1261, 101] width 23 height 23
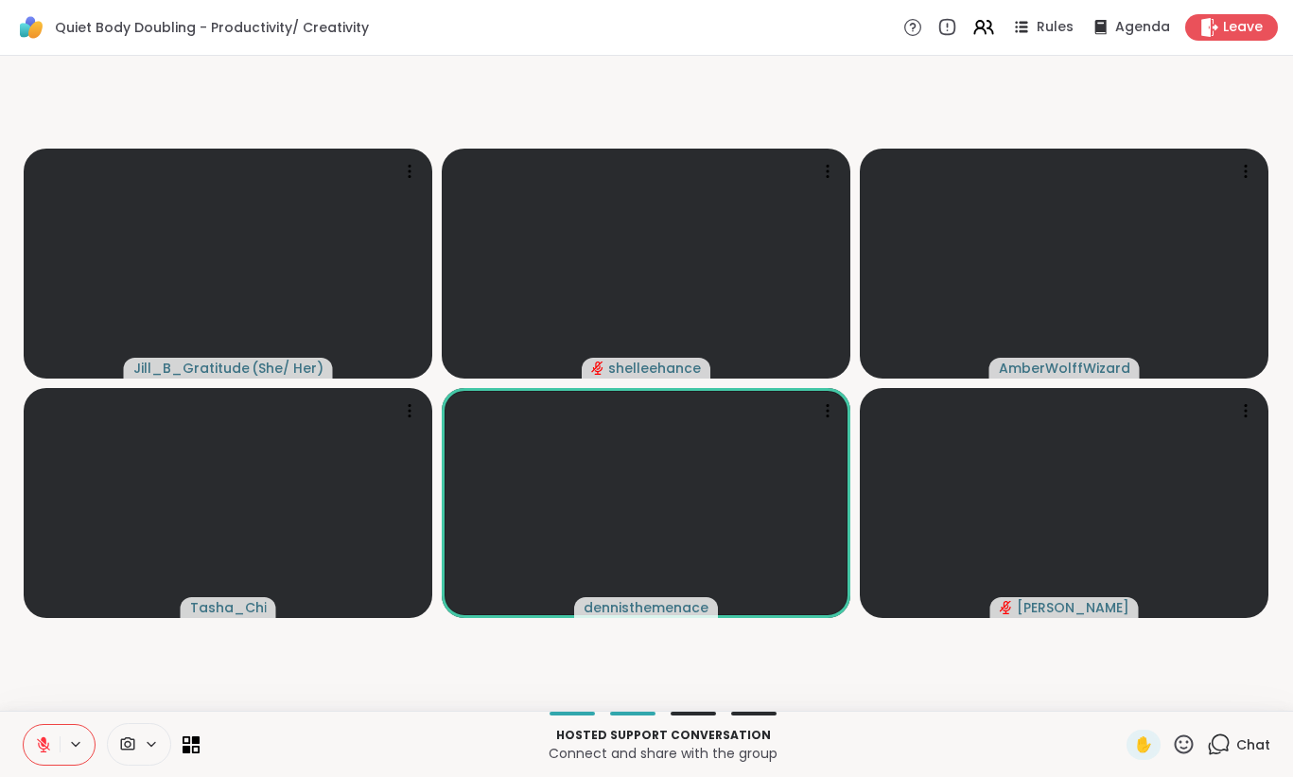
click at [34, 752] on button at bounding box center [42, 745] width 36 height 40
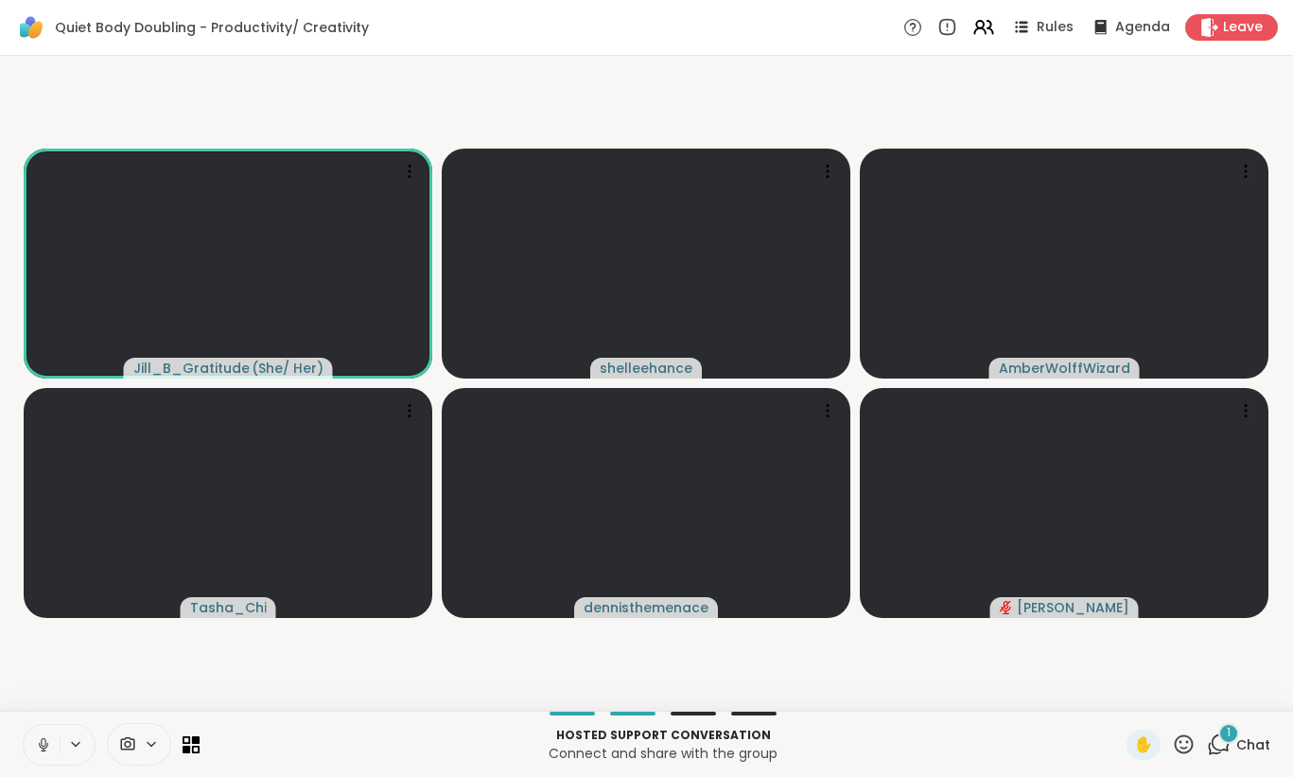
click at [1238, 744] on span "Chat" at bounding box center [1254, 744] width 34 height 19
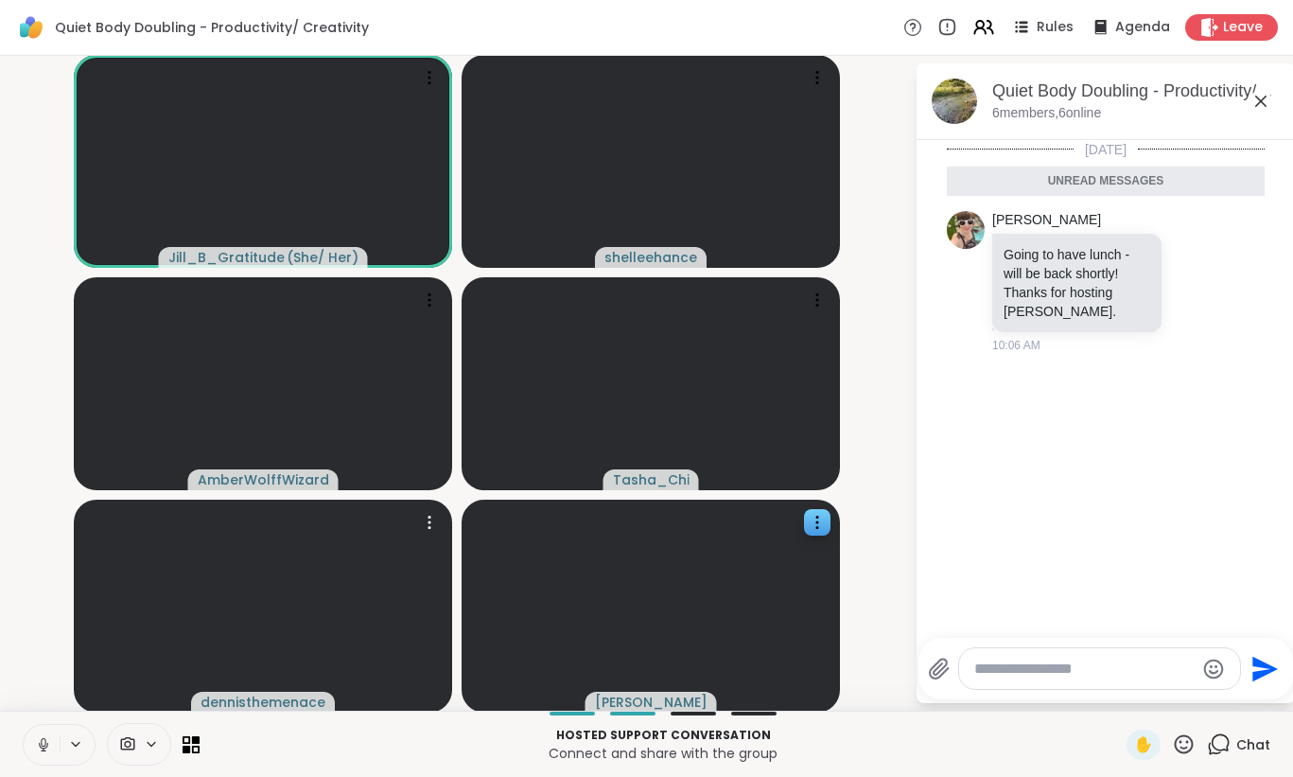
drag, startPoint x: 41, startPoint y: 746, endPoint x: 476, endPoint y: 554, distance: 475.3
click at [476, 554] on div "Quiet Body Doubling - Productivity/ Creativity Rules Agenda Leave [PERSON_NAME]…" at bounding box center [646, 388] width 1293 height 777
click at [1258, 104] on icon at bounding box center [1261, 101] width 11 height 11
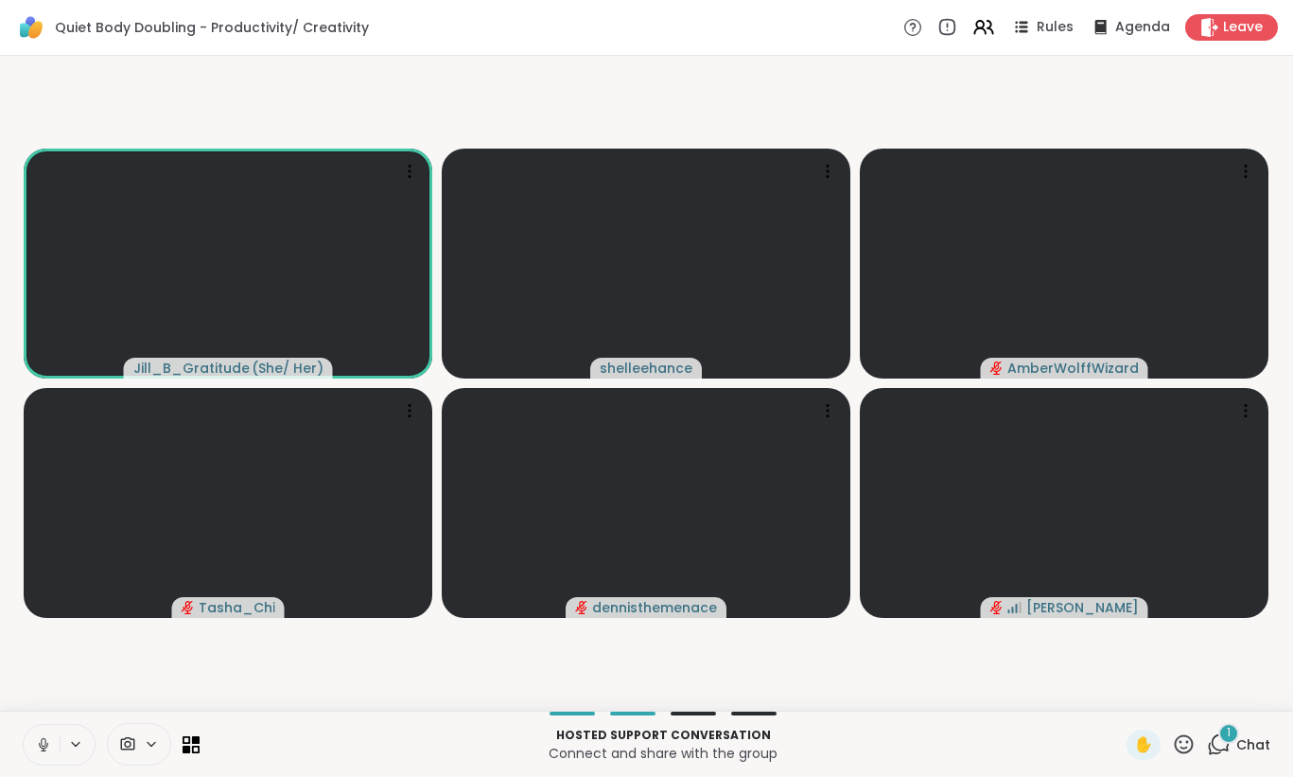
click at [40, 740] on icon at bounding box center [43, 744] width 17 height 17
click at [40, 740] on icon at bounding box center [43, 744] width 13 height 13
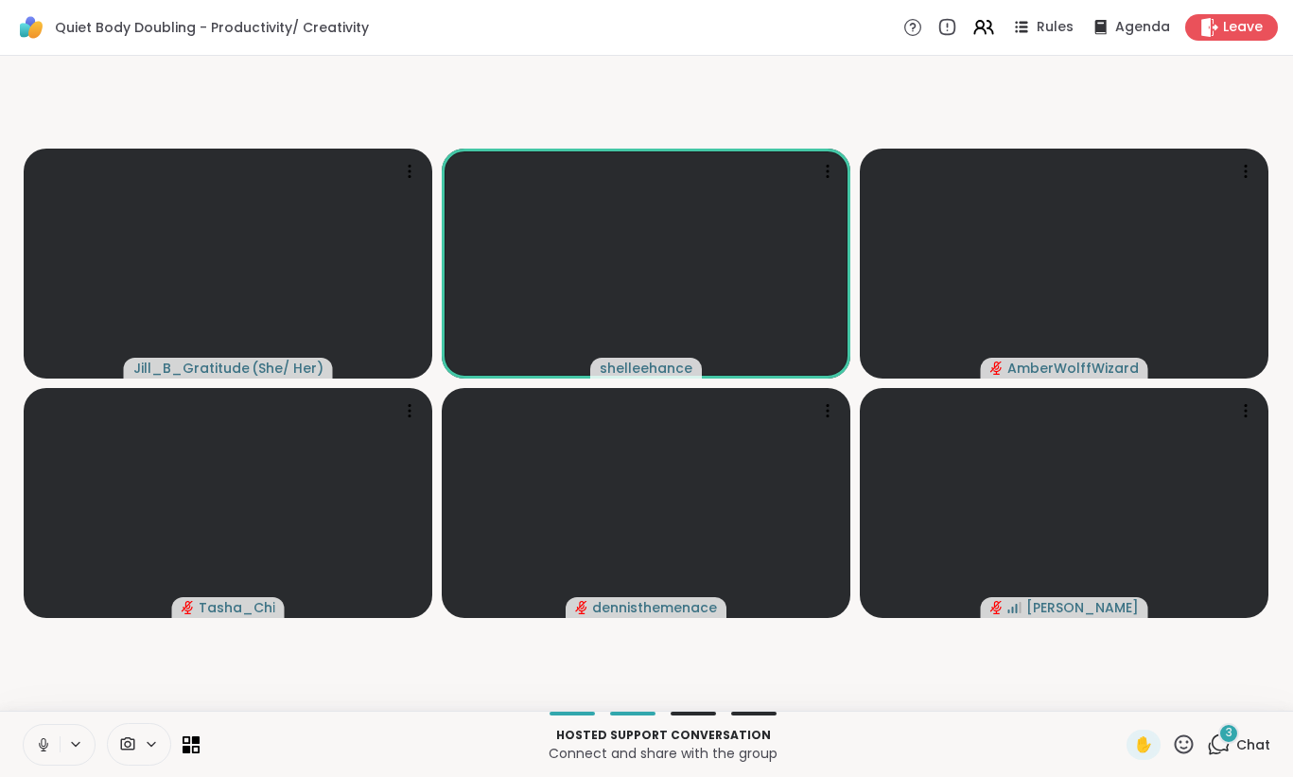
click at [35, 753] on button at bounding box center [42, 745] width 36 height 40
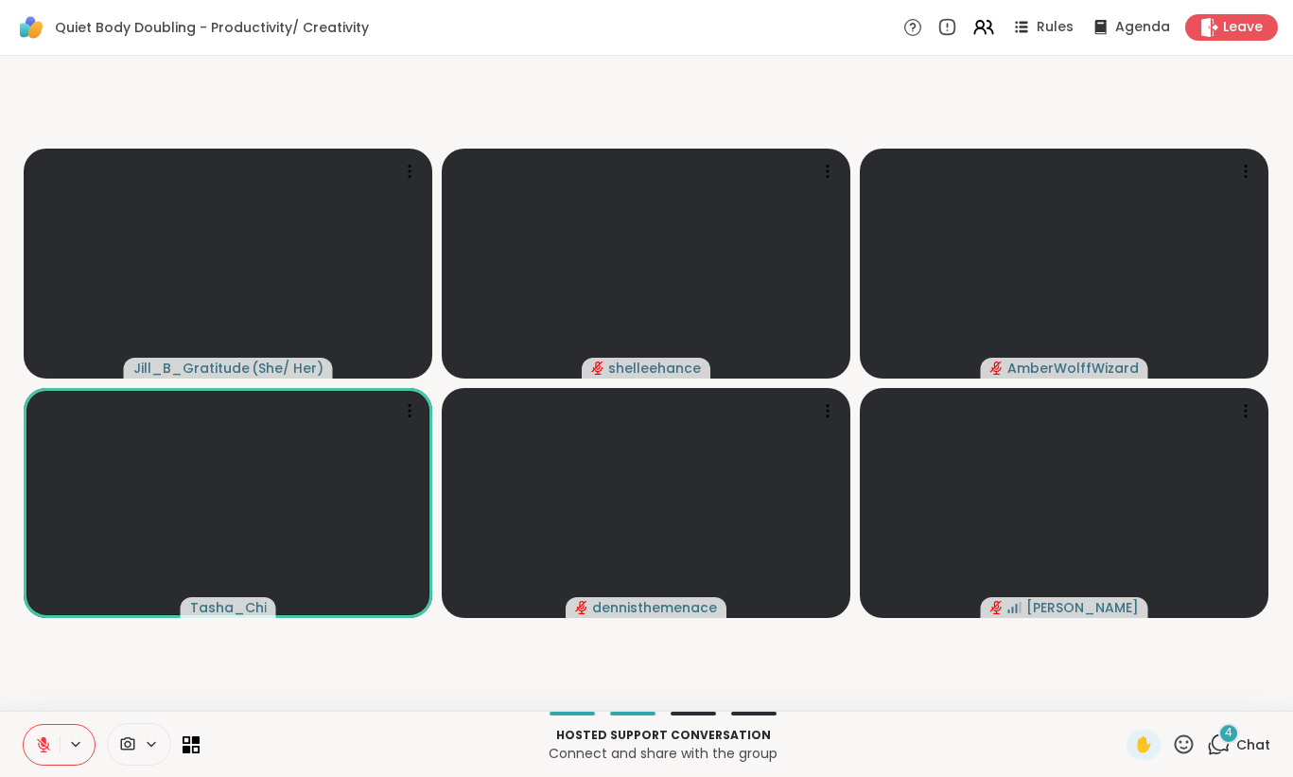
click at [35, 753] on button at bounding box center [42, 745] width 36 height 40
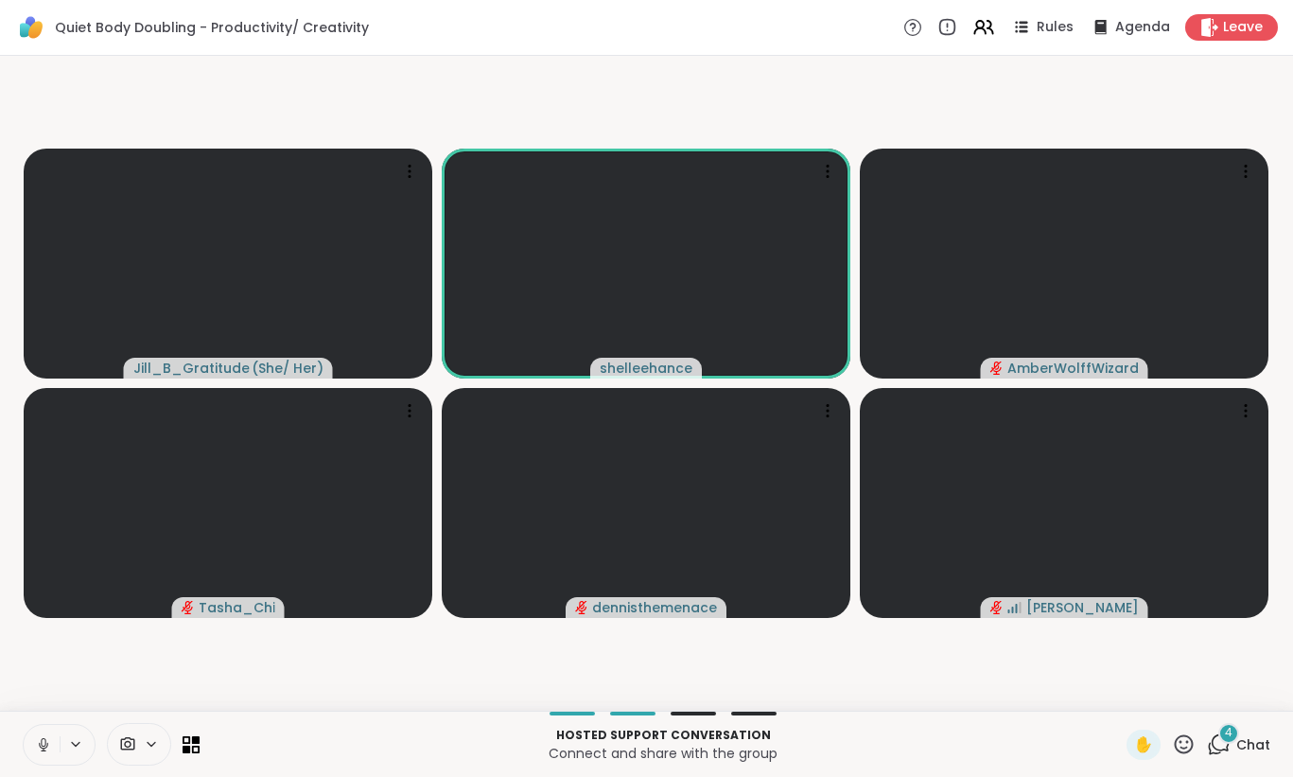
click at [35, 753] on button at bounding box center [42, 745] width 36 height 40
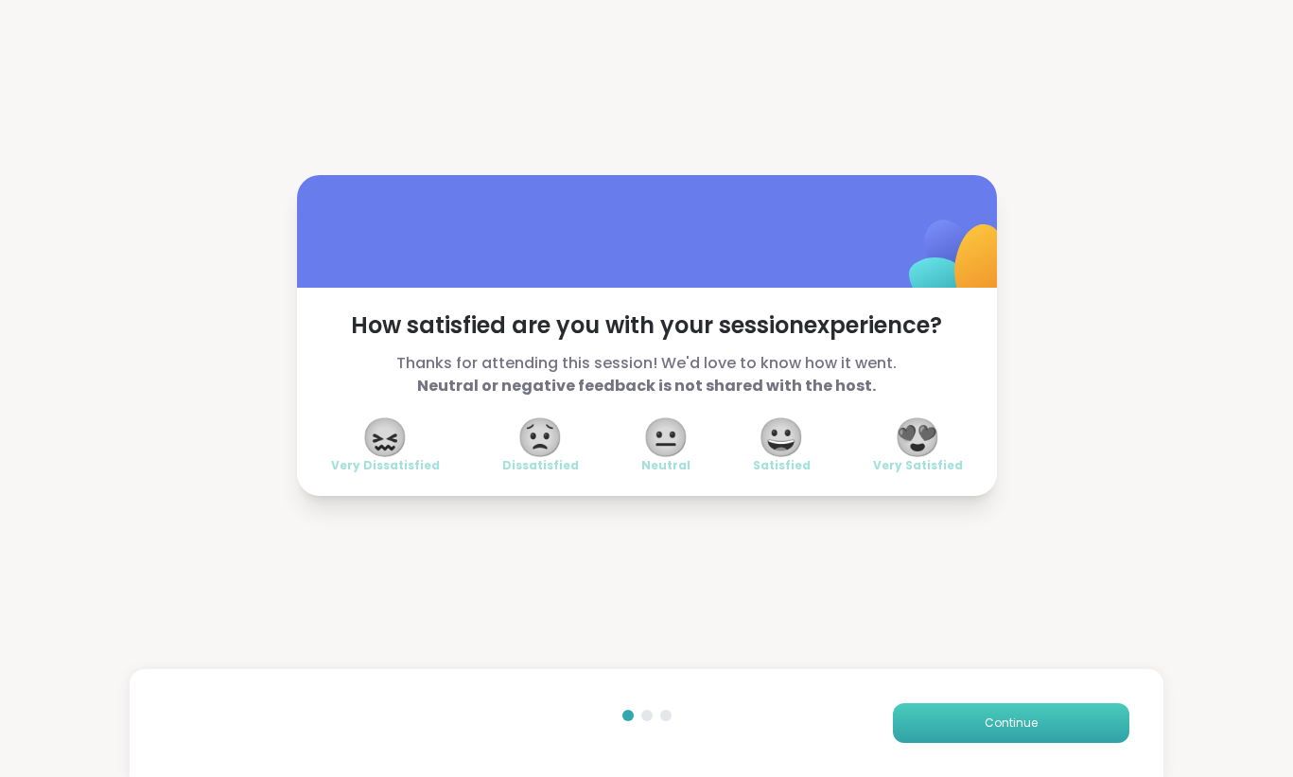
click at [1021, 721] on span "Continue" at bounding box center [1011, 722] width 53 height 17
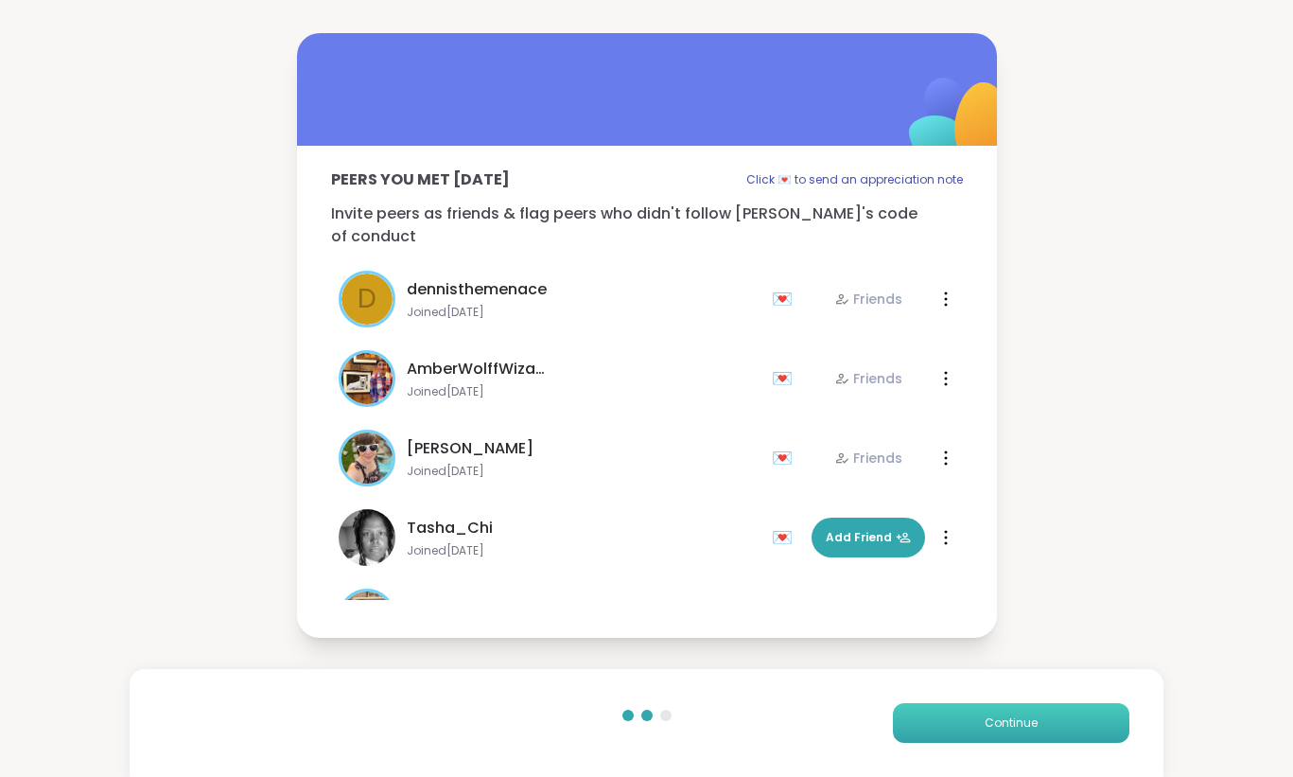
click at [1020, 720] on span "Continue" at bounding box center [1011, 722] width 53 height 17
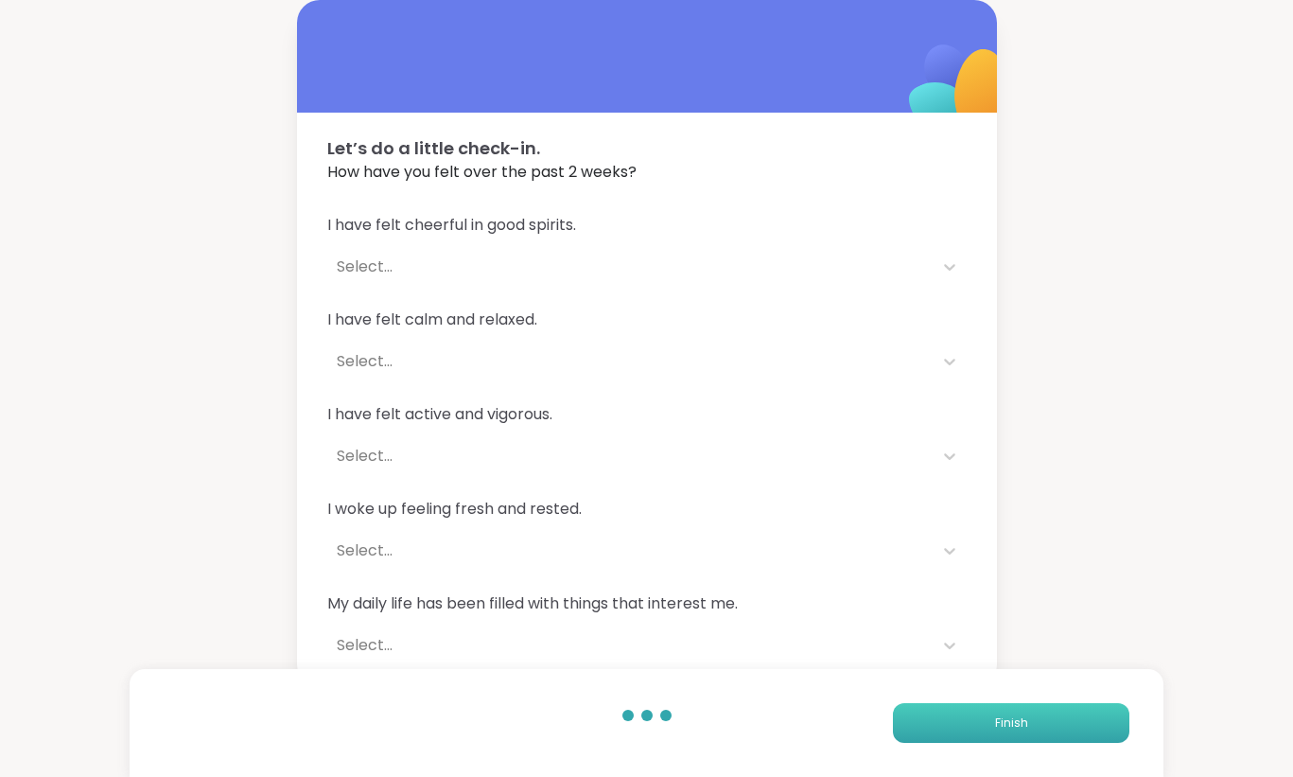
click at [1014, 726] on span "Finish" at bounding box center [1011, 722] width 33 height 17
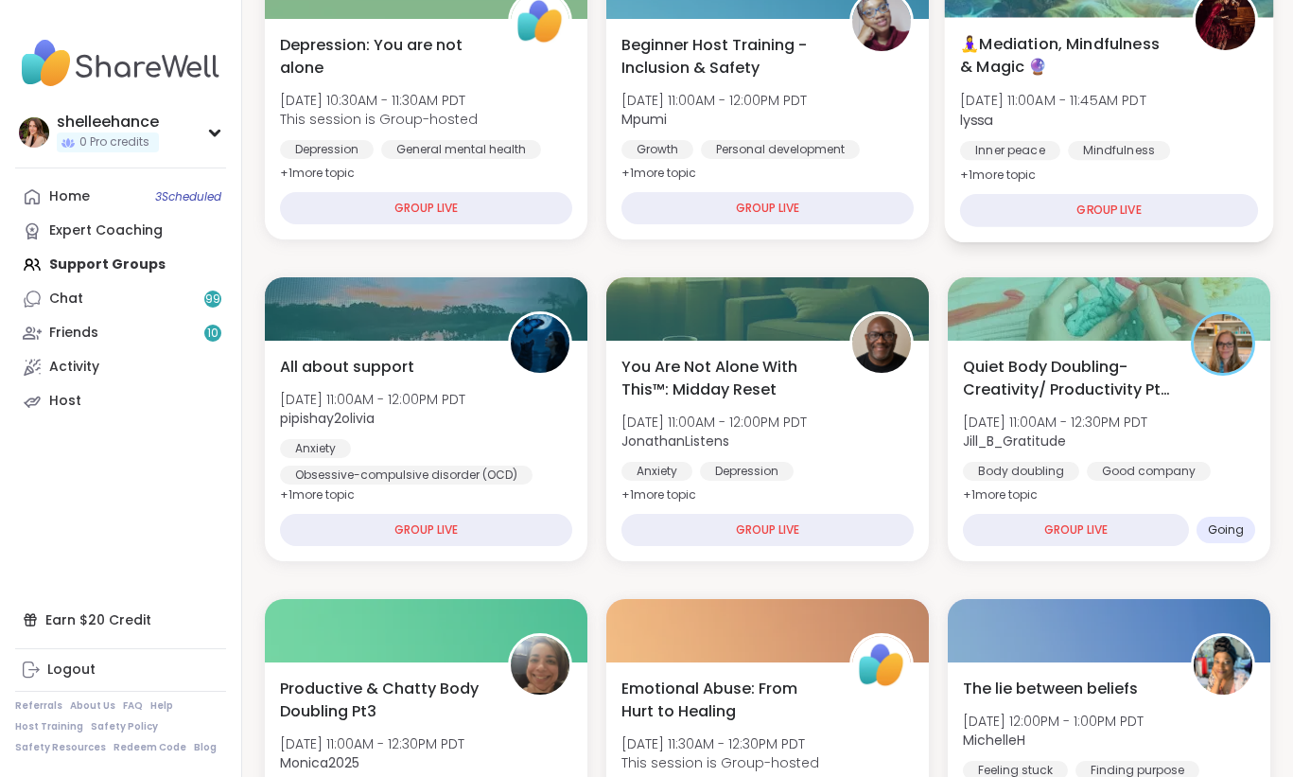
scroll to position [355, 0]
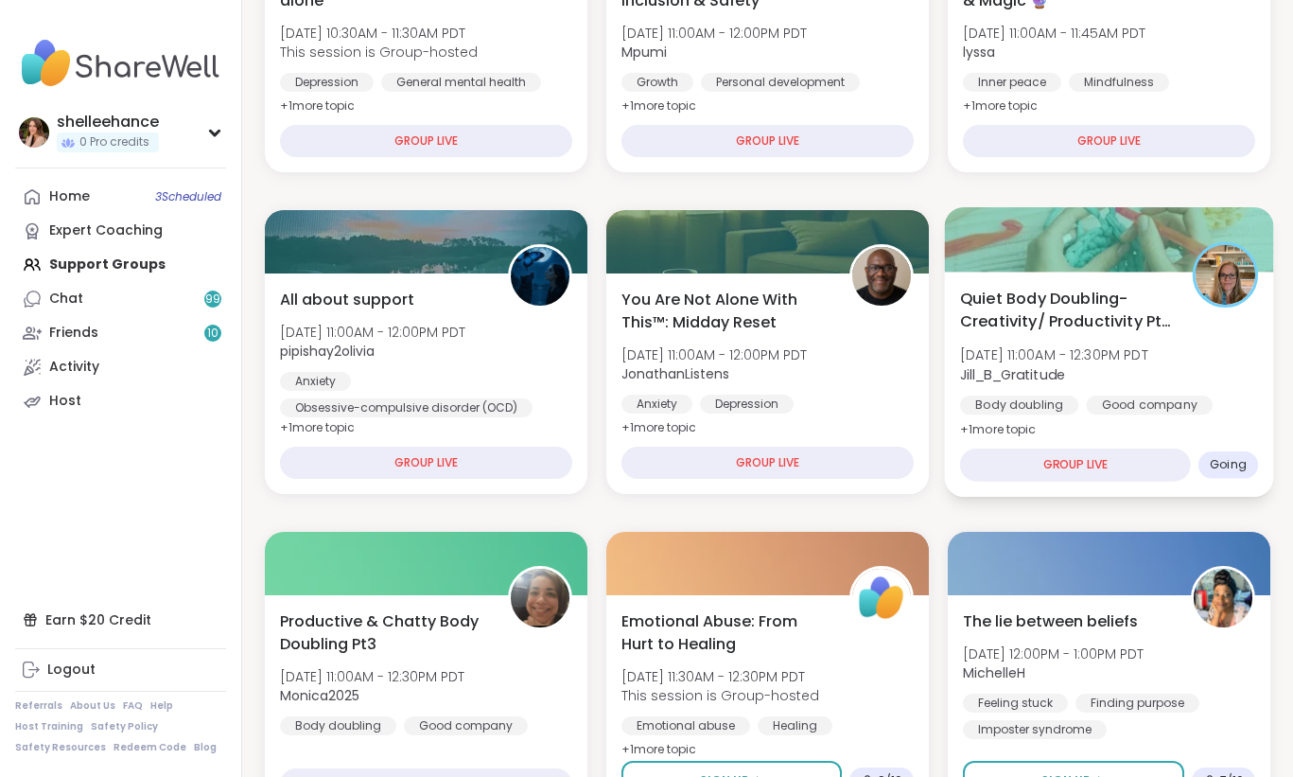
click at [1215, 418] on div "Quiet Body Doubling- Creativity/ Productivity Pt 2 [DATE] 11:00AM - 12:30PM PDT…" at bounding box center [1109, 384] width 329 height 225
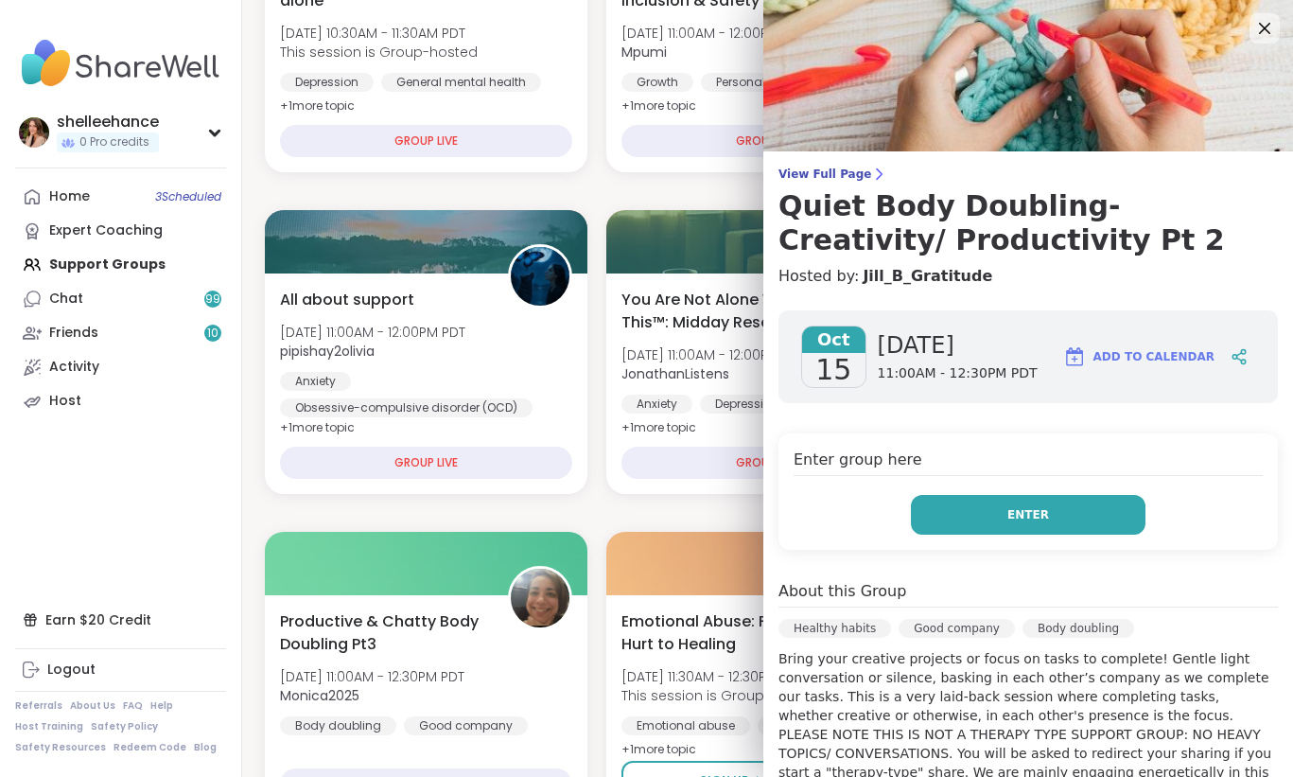
click at [973, 499] on button "Enter" at bounding box center [1028, 515] width 235 height 40
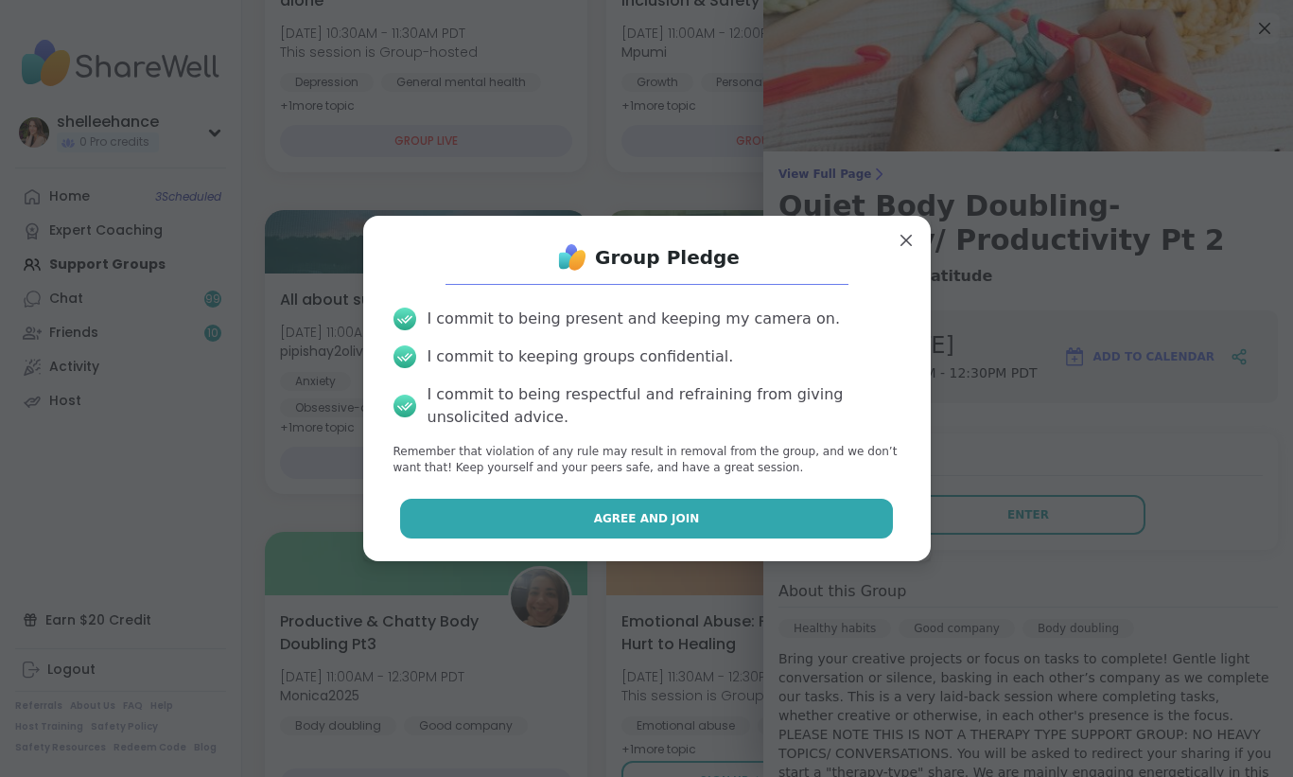
click at [529, 521] on button "Agree and Join" at bounding box center [646, 519] width 493 height 40
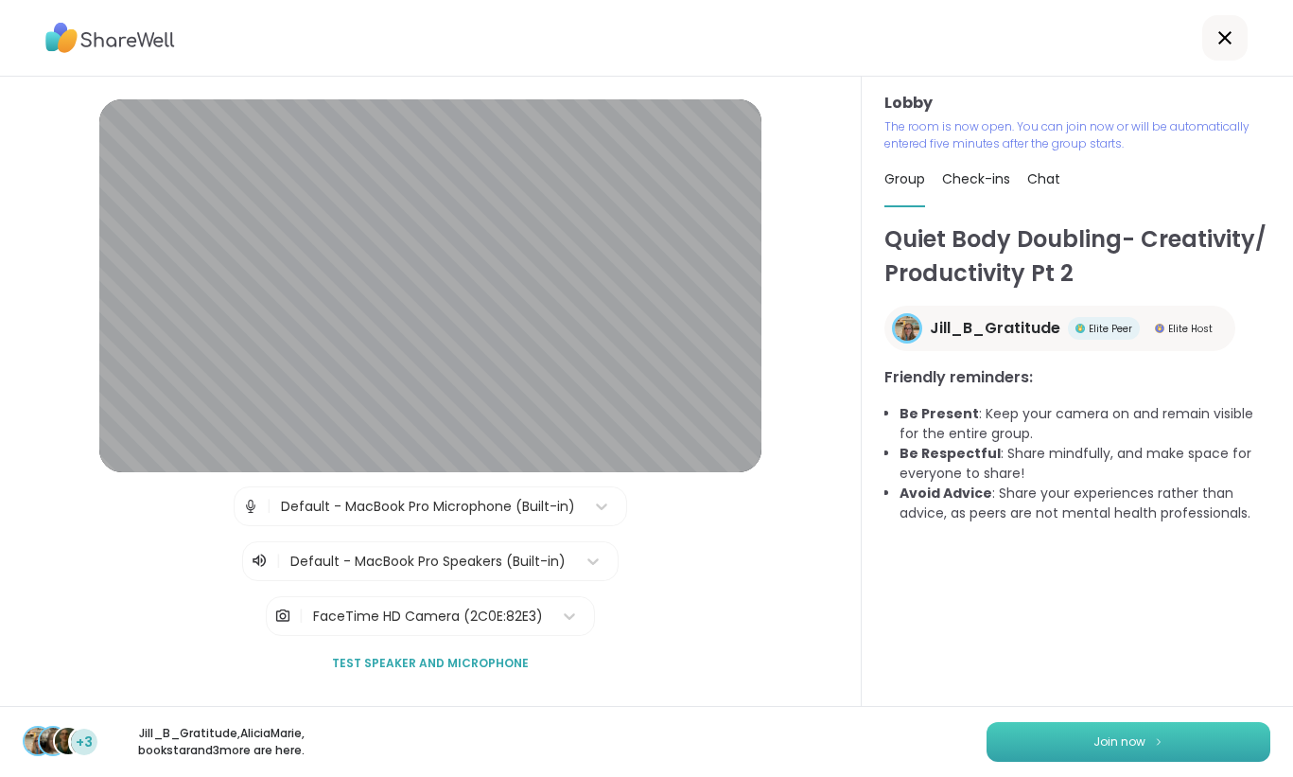
click at [1118, 748] on span "Join now" at bounding box center [1120, 741] width 52 height 17
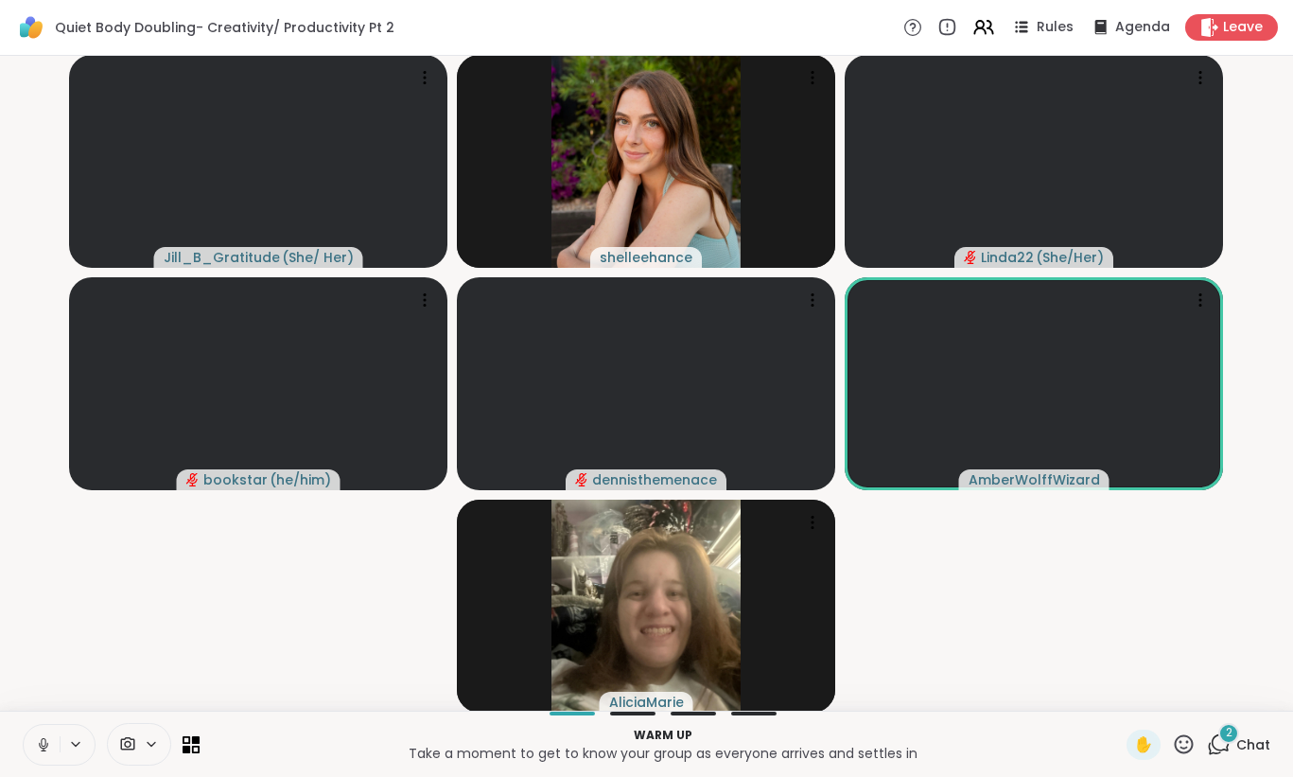
click at [41, 747] on icon at bounding box center [43, 744] width 17 height 17
click at [42, 737] on icon at bounding box center [43, 744] width 17 height 17
